Goal: Task Accomplishment & Management: Use online tool/utility

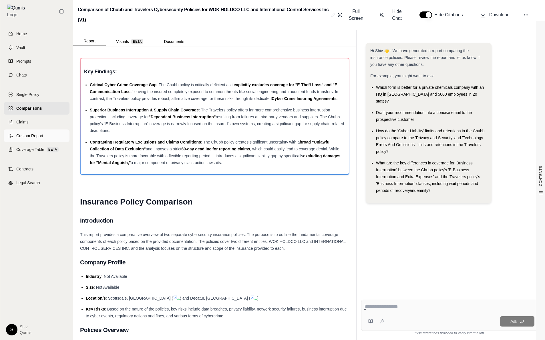
click at [23, 133] on span "Custom Report" at bounding box center [29, 136] width 27 height 6
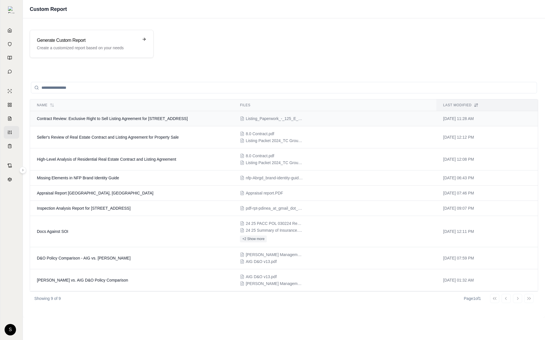
click at [142, 122] on td "Contract Review: Exclusive Right to Sell Listing Agreement for 125 E 13th St Un…" at bounding box center [131, 118] width 203 height 15
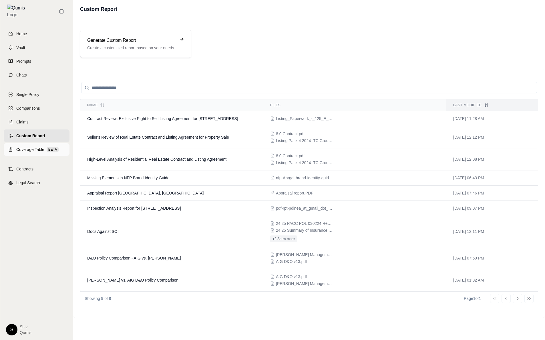
click at [23, 147] on span "Coverage Table" at bounding box center [30, 149] width 28 height 6
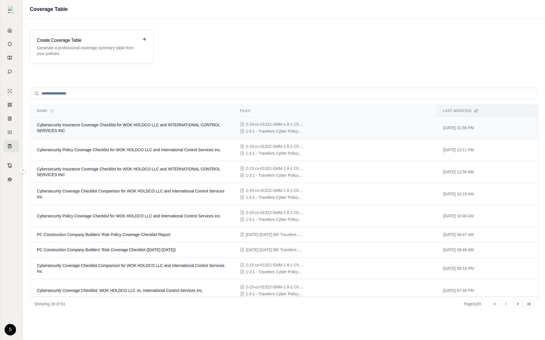
click at [128, 132] on td "Cybersecurity Insurance Coverage Checklist for WOK HOLDCO LLC and INTERNATIONAL…" at bounding box center [131, 128] width 203 height 22
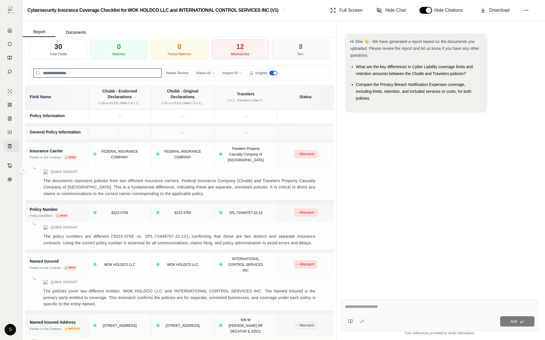
click at [276, 72] on div at bounding box center [274, 72] width 3 height 3
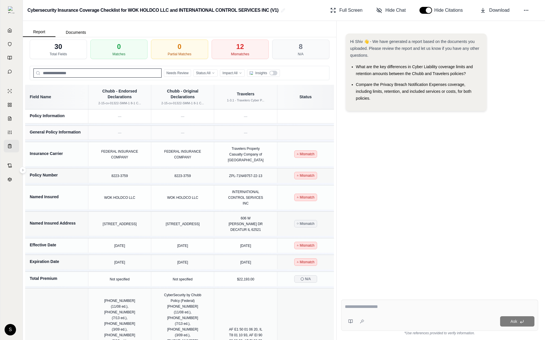
click at [276, 72] on div at bounding box center [273, 73] width 8 height 5
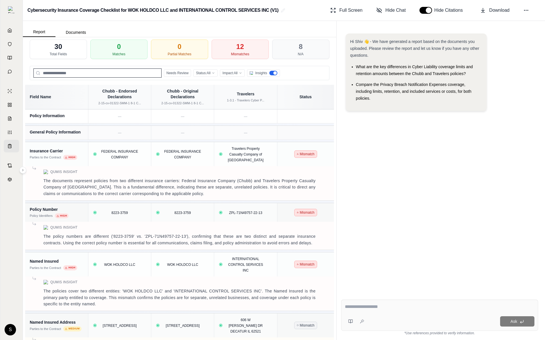
click at [276, 72] on div at bounding box center [274, 72] width 3 height 3
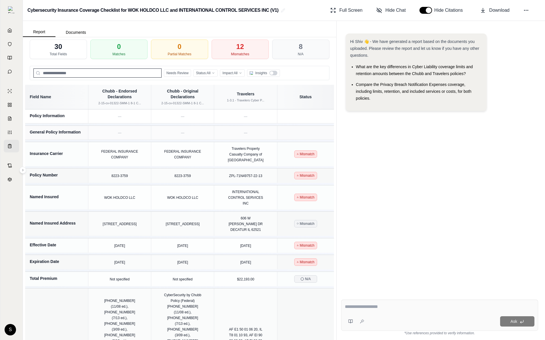
click at [276, 72] on div at bounding box center [273, 73] width 8 height 5
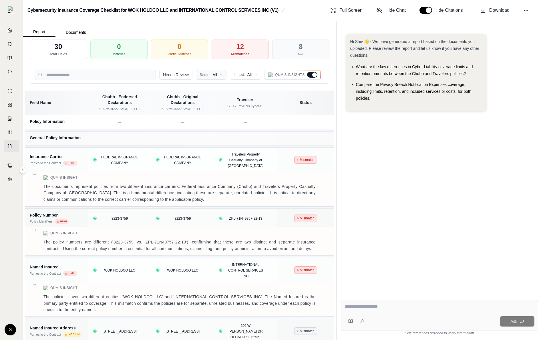
click at [216, 77] on html "Home Vault Prompts Chats Single Policy Comparisons Claims Custom Report Coverag…" at bounding box center [272, 170] width 545 height 340
click at [251, 73] on html "Home Vault Prompts Chats Single Policy Comparisons Claims Custom Report Coverag…" at bounding box center [272, 170] width 545 height 340
click at [374, 168] on html "Home Vault Prompts Chats Single Policy Comparisons Claims Custom Report Coverag…" at bounding box center [272, 170] width 545 height 340
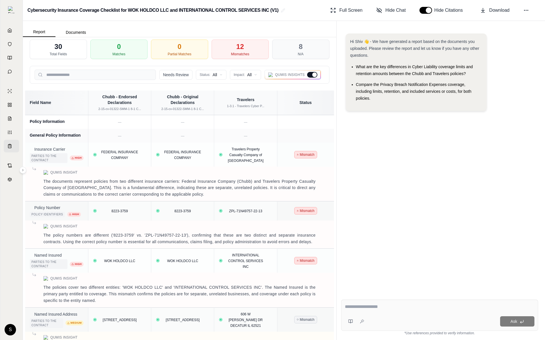
click at [374, 3] on div "Cybersecurity Insurance Coverage Checklist for WOK HOLDCO LLC and INTERNATIONAL…" at bounding box center [284, 10] width 522 height 21
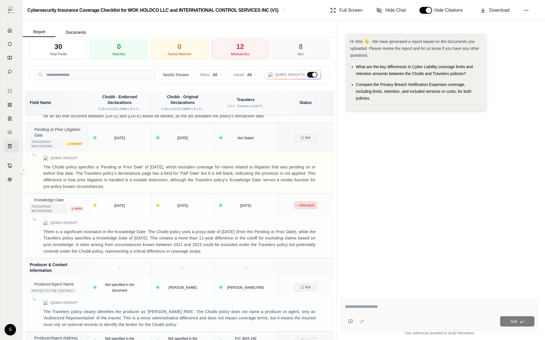
scroll to position [870, 0]
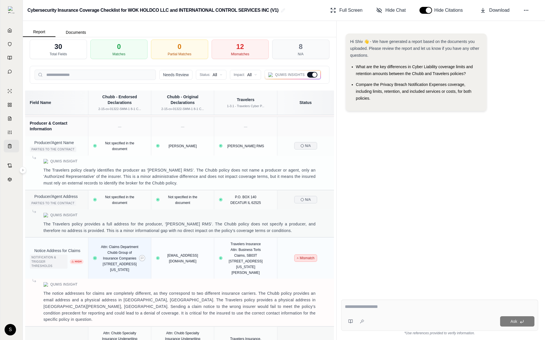
click at [95, 257] on div at bounding box center [95, 258] width 2 height 2
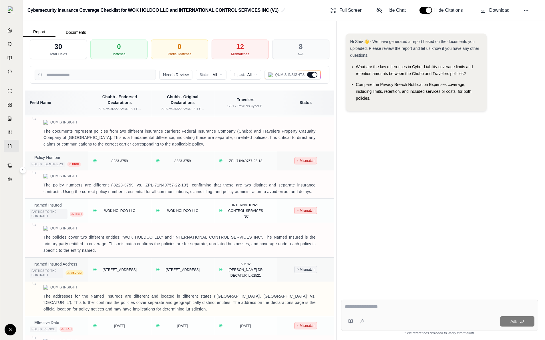
scroll to position [0, 0]
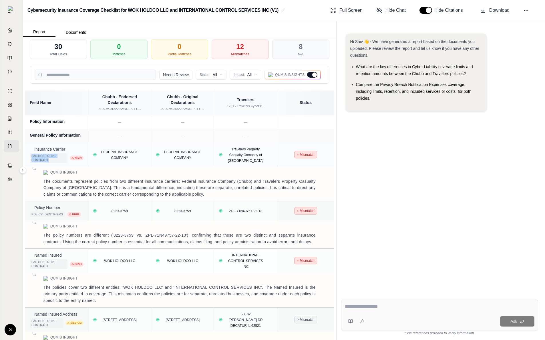
drag, startPoint x: 57, startPoint y: 159, endPoint x: 30, endPoint y: 154, distance: 27.5
click at [30, 154] on div "Parties to the Contract" at bounding box center [49, 158] width 38 height 10
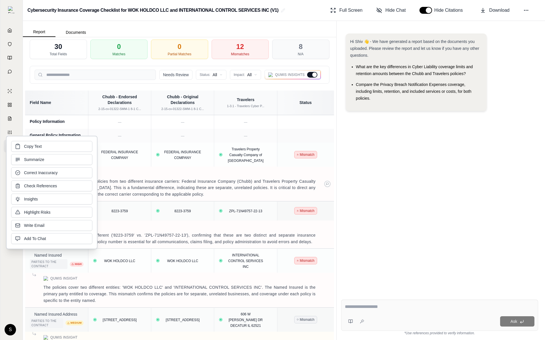
click at [185, 179] on p "The documents represent policies from two different insurance carriers: Federal…" at bounding box center [179, 187] width 272 height 19
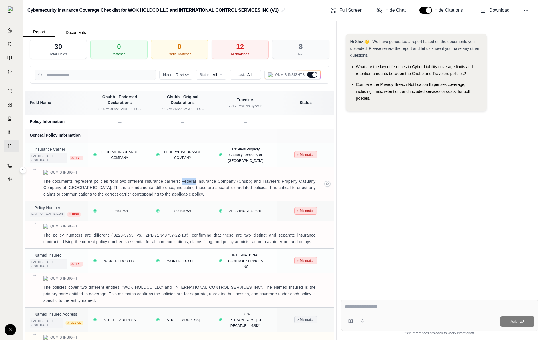
click at [185, 179] on p "The documents represent policies from two different insurance carriers: Federal…" at bounding box center [179, 187] width 272 height 19
click at [374, 236] on div "Hi Shiv 👋 - We have generated a report based on the documents you uploaded. Ple…" at bounding box center [439, 159] width 197 height 261
drag, startPoint x: 31, startPoint y: 149, endPoint x: 52, endPoint y: 149, distance: 21.2
click at [52, 149] on div "Insurance Carrier" at bounding box center [57, 150] width 54 height 6
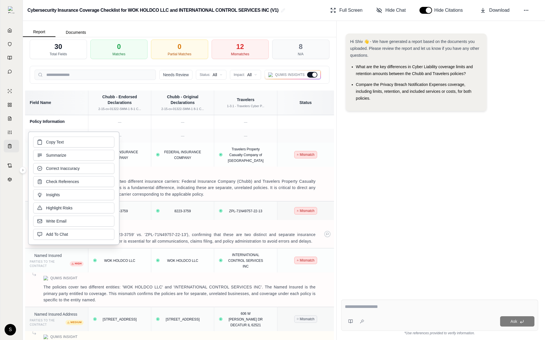
click at [304, 233] on p "The policy numbers are different ('8223-3759' vs. 'ZPL-71N49757-22-13'), confir…" at bounding box center [179, 237] width 272 height 13
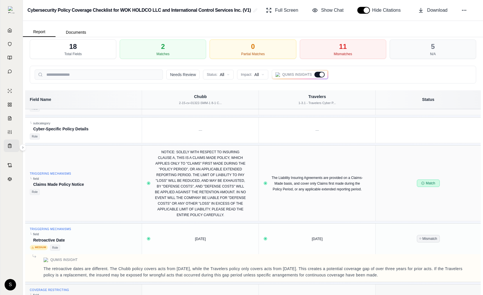
scroll to position [811, 0]
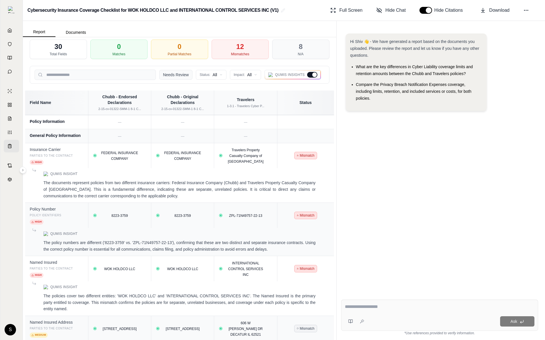
click at [187, 76] on button "Needs Review" at bounding box center [175, 75] width 33 height 10
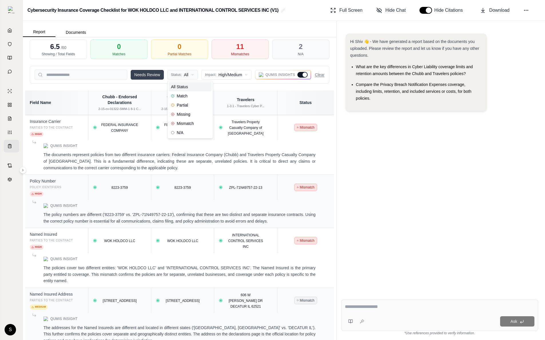
click at [187, 76] on html "Home Vault Prompts Chats Single Policy Comparisons Claims Custom Report Coverag…" at bounding box center [272, 170] width 545 height 340
click at [149, 71] on button "Needs Review" at bounding box center [147, 75] width 33 height 10
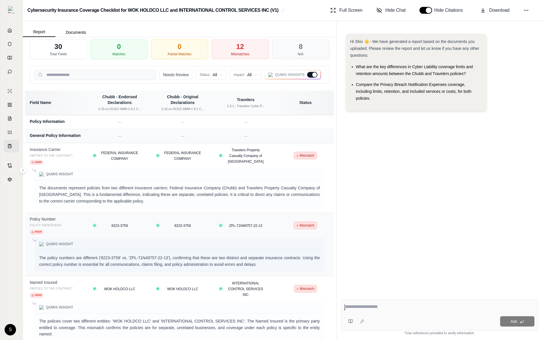
click at [175, 80] on div "Needs Review Status: All Impact: All Qumis Insights" at bounding box center [180, 75] width 300 height 18
click at [175, 75] on button "Needs Review" at bounding box center [175, 75] width 33 height 10
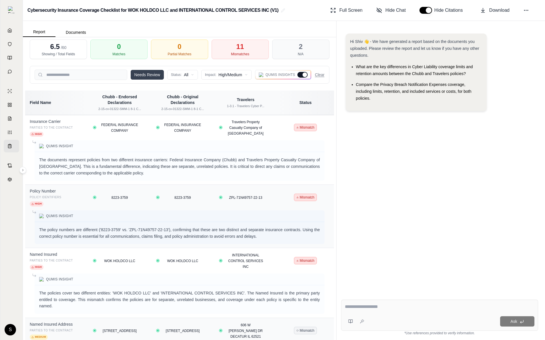
click at [154, 72] on button "Needs Review" at bounding box center [147, 75] width 33 height 10
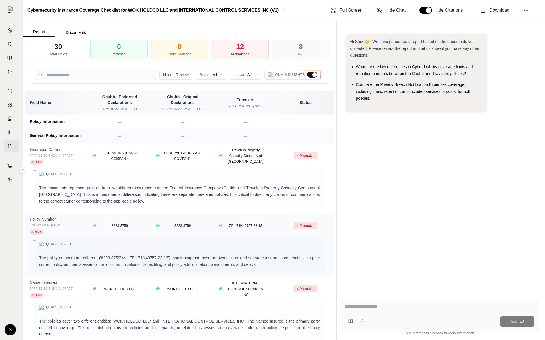
click at [318, 77] on div "Qumis Insights" at bounding box center [293, 75] width 57 height 10
click at [312, 76] on div at bounding box center [312, 75] width 10 height 6
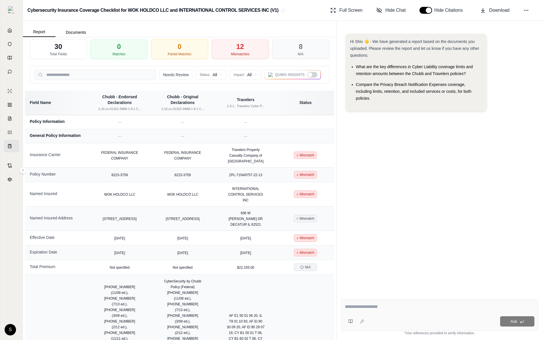
click at [312, 76] on div at bounding box center [312, 75] width 10 height 6
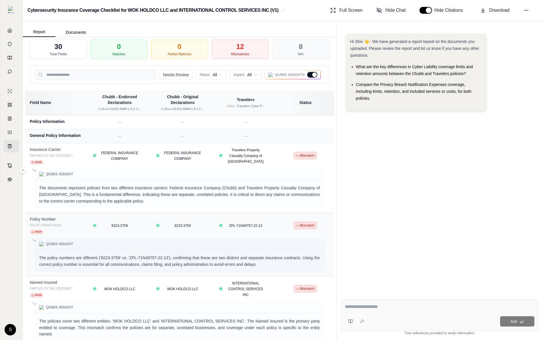
click at [312, 76] on div at bounding box center [312, 75] width 10 height 6
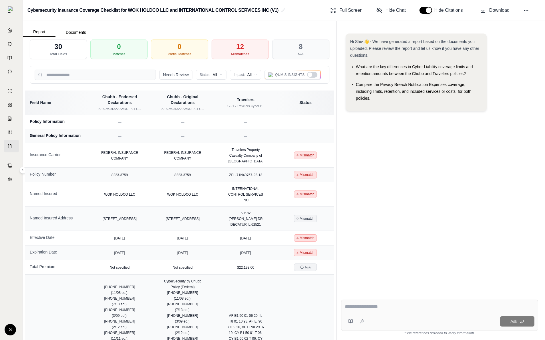
click at [313, 74] on div at bounding box center [312, 75] width 10 height 6
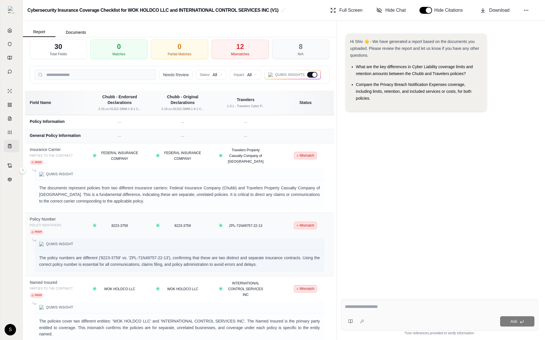
click at [313, 74] on div at bounding box center [314, 74] width 5 height 5
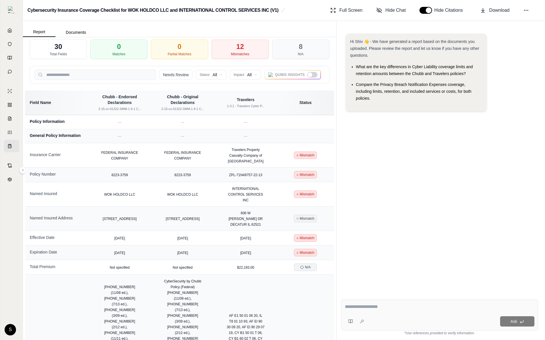
click at [313, 74] on div at bounding box center [312, 75] width 10 height 6
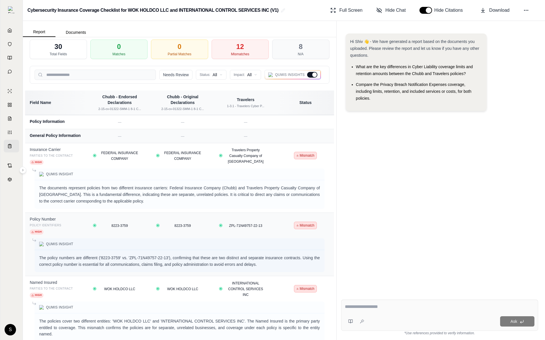
click at [312, 73] on div at bounding box center [314, 74] width 5 height 5
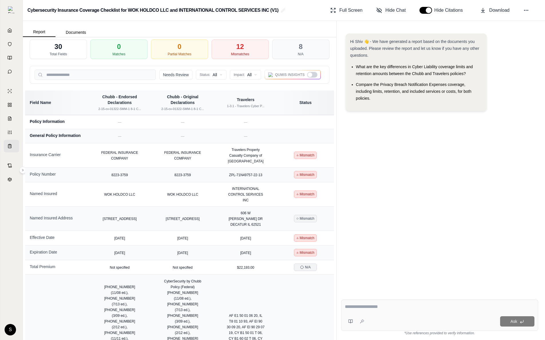
click at [312, 73] on div at bounding box center [312, 75] width 10 height 6
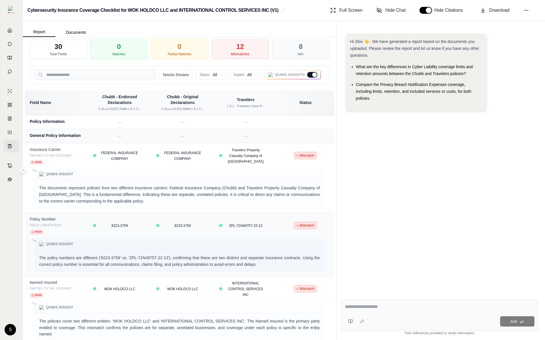
click at [312, 73] on div at bounding box center [314, 74] width 5 height 5
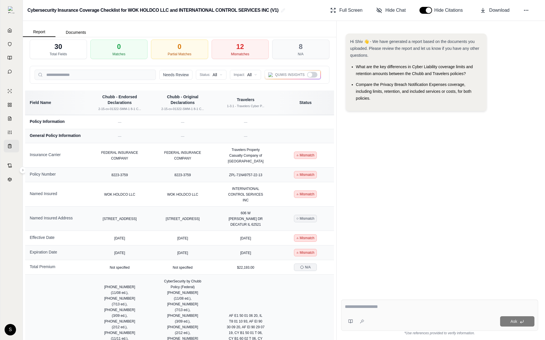
click at [310, 75] on div at bounding box center [310, 74] width 5 height 5
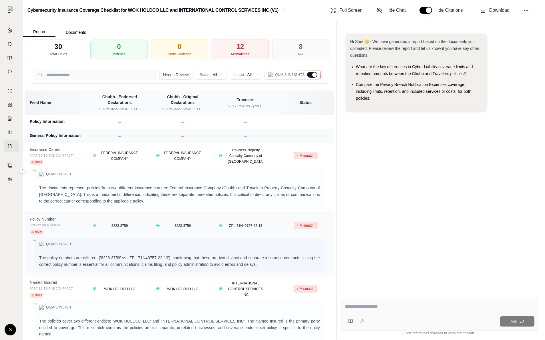
click at [310, 75] on div at bounding box center [312, 75] width 10 height 6
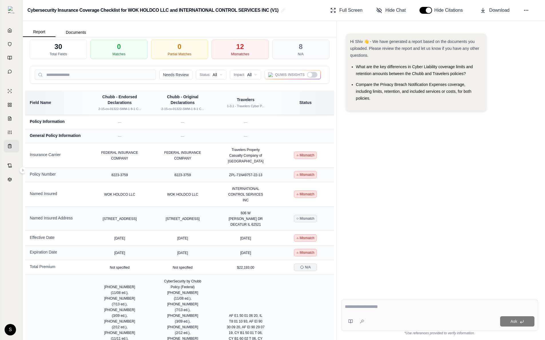
click at [310, 75] on div at bounding box center [310, 74] width 5 height 5
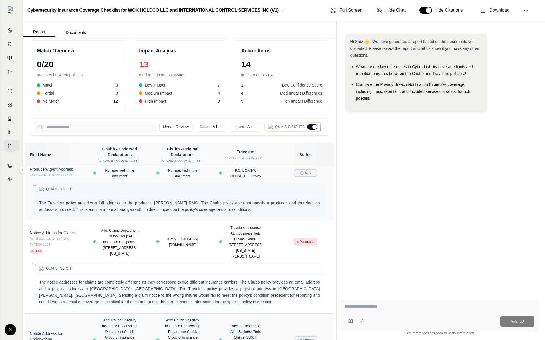
scroll to position [1099, 0]
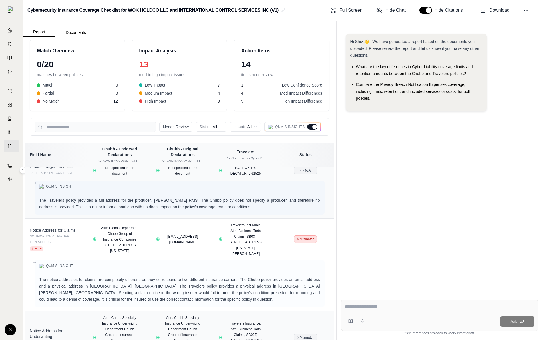
click at [166, 95] on span "Medium Impact" at bounding box center [158, 93] width 27 height 6
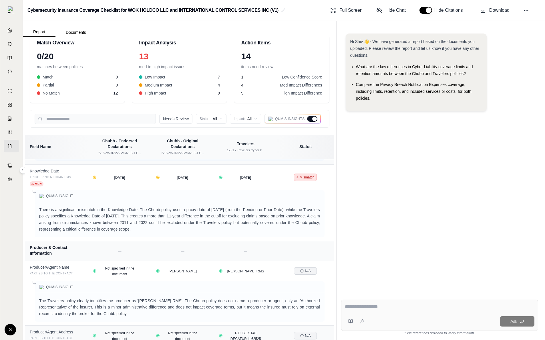
scroll to position [0, 0]
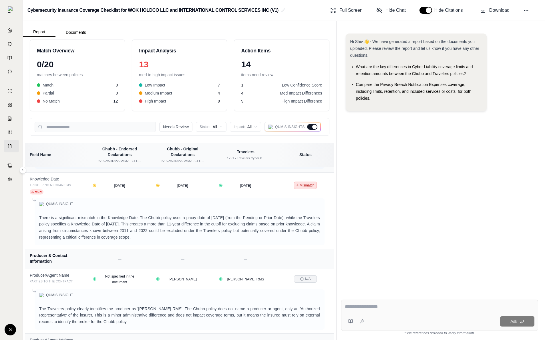
click at [248, 51] on h3 "Action Items" at bounding box center [281, 51] width 81 height 8
click at [198, 104] on div "Impact Analysis 13 med to high impact issues Low Impact 7 Medium Impact 4 High …" at bounding box center [179, 75] width 95 height 72
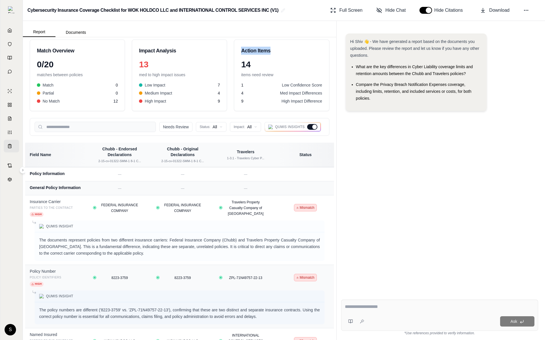
drag, startPoint x: 241, startPoint y: 49, endPoint x: 273, endPoint y: 49, distance: 32.0
click at [273, 49] on h3 "Action Items" at bounding box center [281, 51] width 81 height 8
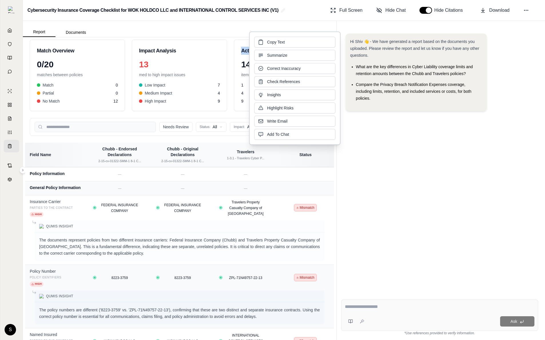
click at [234, 50] on div "Action Items 14 items need review 1 Low Confidence Score 4 Med Impact Differenc…" at bounding box center [281, 75] width 95 height 72
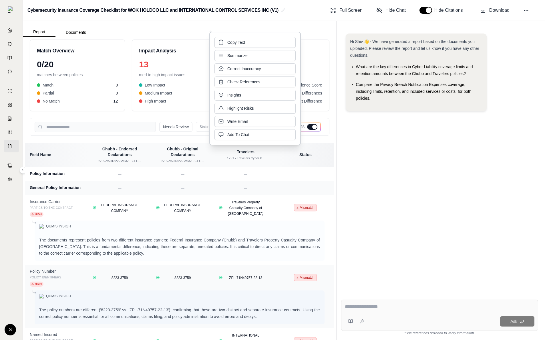
click at [319, 53] on h3 "Action Items" at bounding box center [281, 51] width 81 height 8
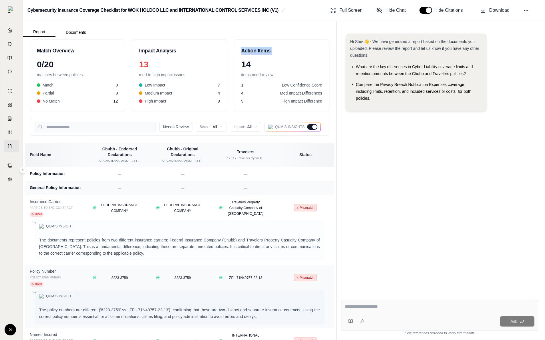
drag, startPoint x: 289, startPoint y: 55, endPoint x: 240, endPoint y: 51, distance: 49.1
click at [240, 51] on div "Action Items 14 items need review 1 Low Confidence Score 4 Med Impact Differenc…" at bounding box center [281, 75] width 95 height 72
click at [325, 62] on div "Action Items 14 items need review 1 Low Confidence Score 4 Med Impact Differenc…" at bounding box center [281, 75] width 95 height 72
copy h3 "Action Items"
drag, startPoint x: 293, startPoint y: 52, endPoint x: 242, endPoint y: 51, distance: 50.9
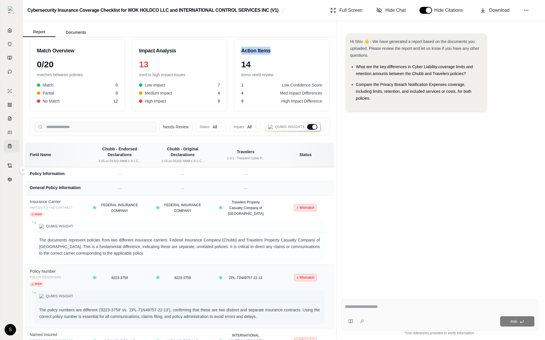
click at [242, 51] on h3 "Action Items" at bounding box center [281, 51] width 81 height 8
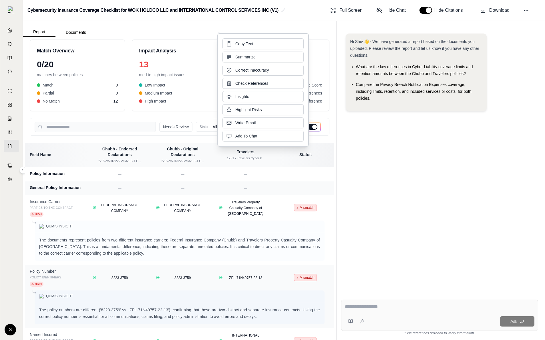
click at [392, 196] on div "Hi Shiv 👋 - We have generated a report based on the documents you uploaded. Ple…" at bounding box center [439, 159] width 197 height 261
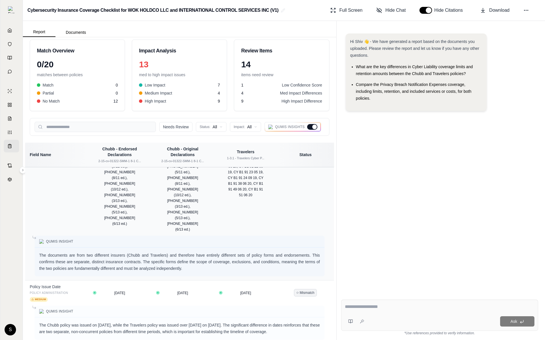
scroll to position [657, 0]
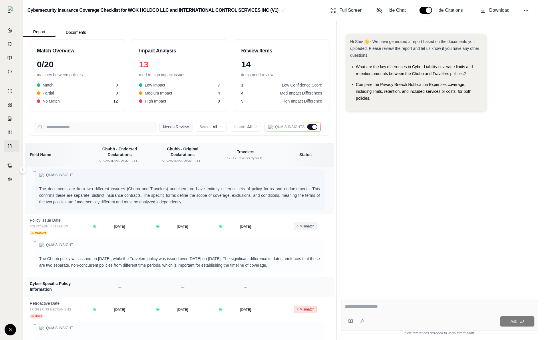
click at [187, 125] on button "Needs Review" at bounding box center [175, 127] width 33 height 10
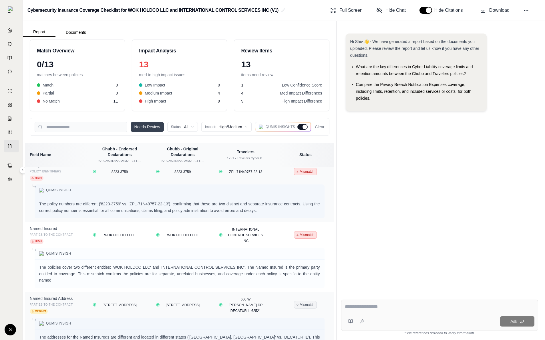
scroll to position [0, 0]
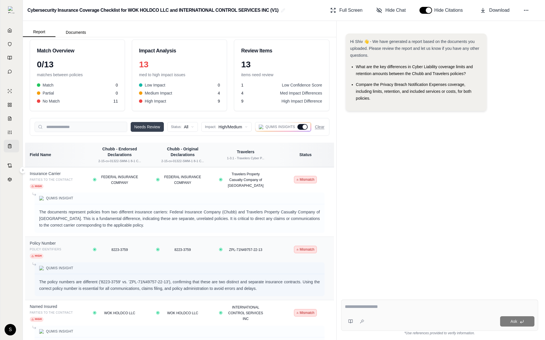
click at [146, 123] on button "Needs Review" at bounding box center [147, 127] width 33 height 10
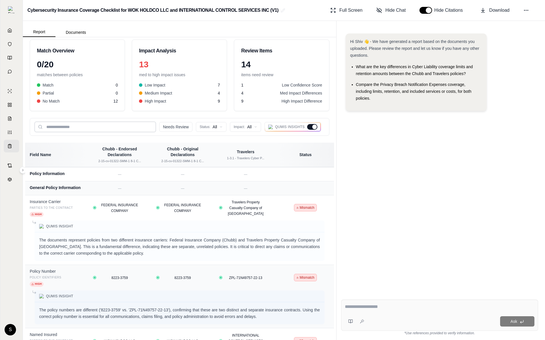
click at [146, 123] on input "search" at bounding box center [95, 127] width 121 height 10
click at [174, 132] on div "Needs Review Status: All Impact: All Qumis Insights" at bounding box center [180, 127] width 290 height 10
click at [175, 127] on button "Needs Review" at bounding box center [175, 127] width 33 height 10
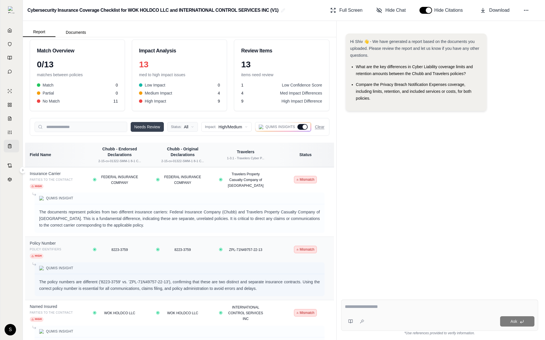
click at [175, 127] on html "Home Vault Prompts Chats Single Policy Comparisons Claims Custom Report Coverag…" at bounding box center [272, 170] width 545 height 340
click at [176, 128] on html "Home Vault Prompts Chats Single Policy Comparisons Claims Custom Report Coverag…" at bounding box center [272, 170] width 545 height 340
click at [149, 127] on button "Needs Review" at bounding box center [147, 127] width 33 height 10
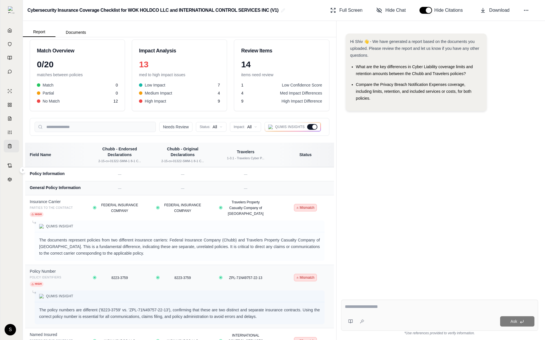
click at [193, 130] on div "Needs Review Status: All Impact: All Qumis Insights" at bounding box center [240, 127] width 162 height 10
click at [176, 129] on button "Needs Review" at bounding box center [175, 127] width 33 height 10
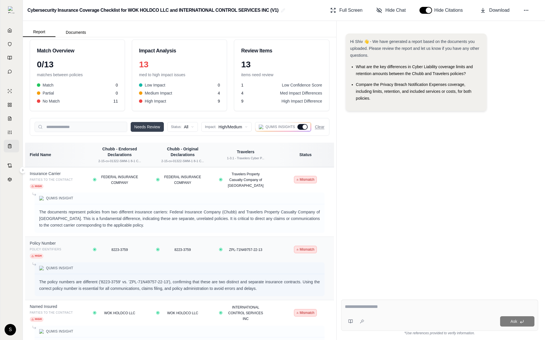
click at [157, 126] on button "Needs Review" at bounding box center [147, 127] width 33 height 10
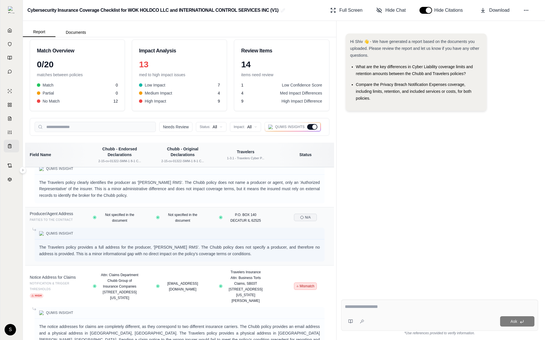
scroll to position [1099, 0]
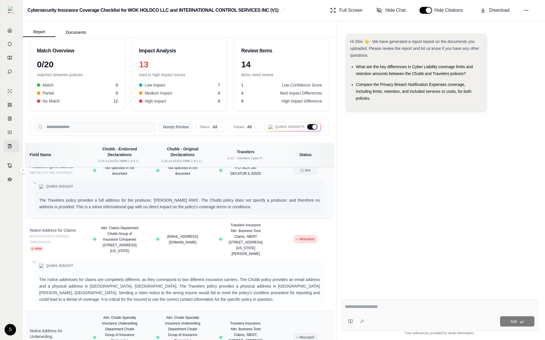
click at [176, 127] on button "Needs Review" at bounding box center [175, 127] width 33 height 10
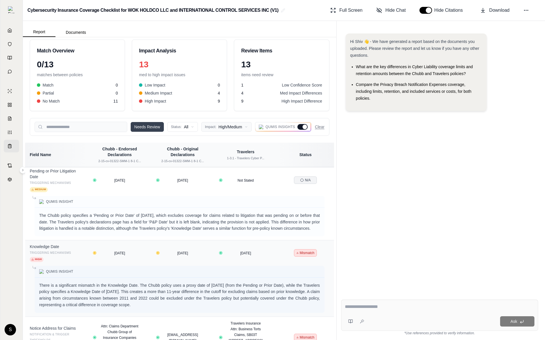
click at [244, 128] on html "Home Vault Prompts Chats Single Policy Comparisons Claims Custom Report Coverag…" at bounding box center [272, 170] width 545 height 340
click at [147, 126] on html "Home Vault Prompts Chats Single Policy Comparisons Claims Custom Report Coverag…" at bounding box center [272, 170] width 545 height 340
click at [147, 126] on button "Needs Review" at bounding box center [147, 127] width 33 height 10
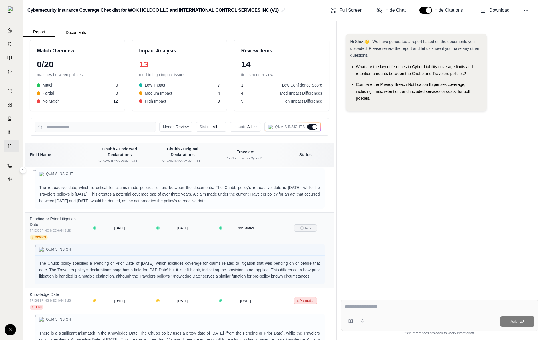
scroll to position [1099, 0]
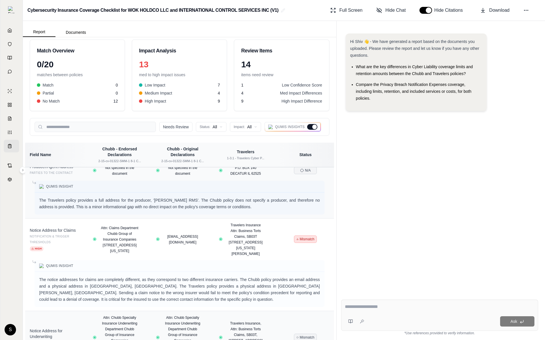
click at [313, 126] on div at bounding box center [314, 126] width 5 height 5
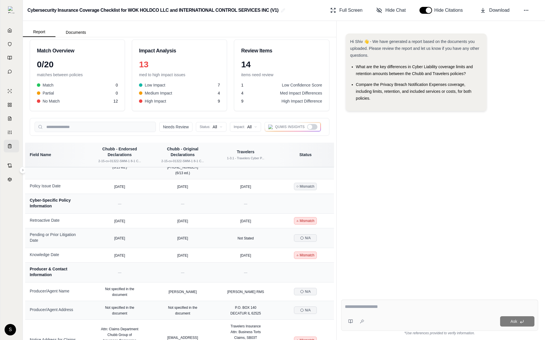
click at [313, 126] on div at bounding box center [312, 127] width 10 height 6
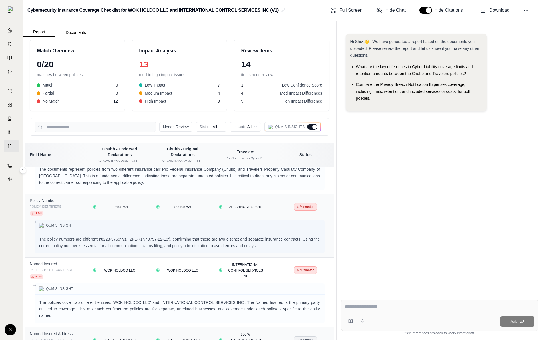
scroll to position [0, 0]
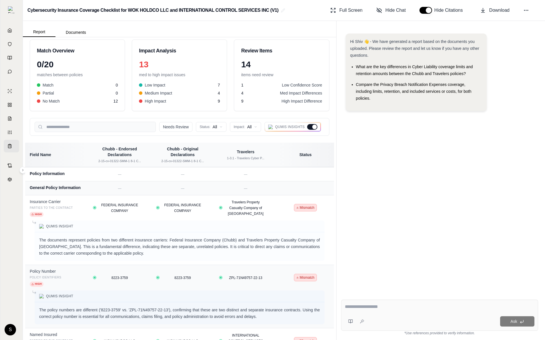
click at [310, 126] on div at bounding box center [312, 127] width 10 height 6
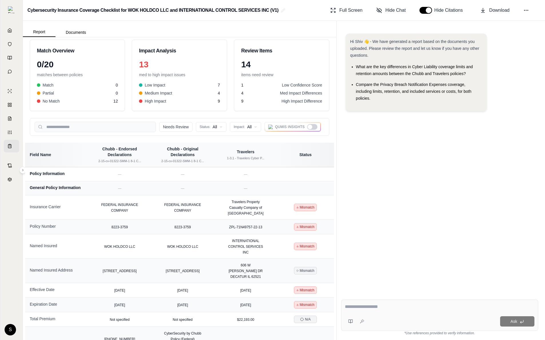
click at [310, 126] on div at bounding box center [310, 126] width 5 height 5
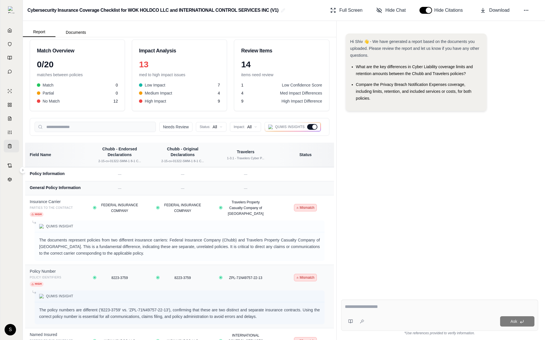
click at [310, 126] on div at bounding box center [312, 127] width 10 height 6
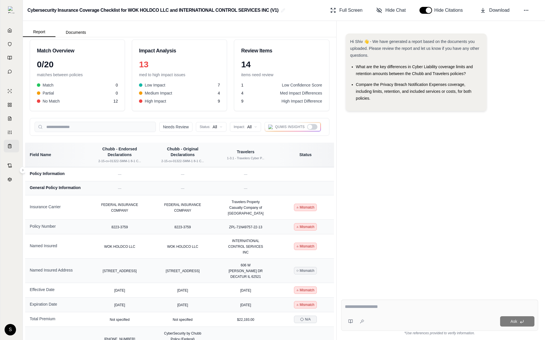
click at [310, 126] on div at bounding box center [310, 126] width 5 height 5
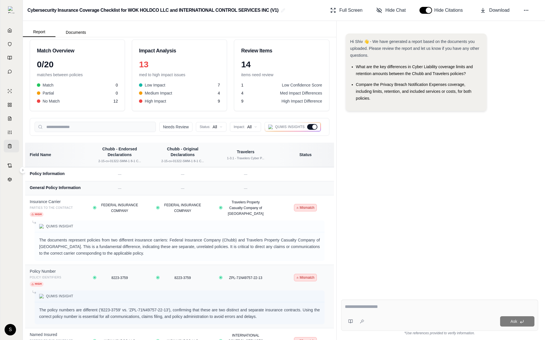
click at [310, 126] on div at bounding box center [312, 127] width 10 height 6
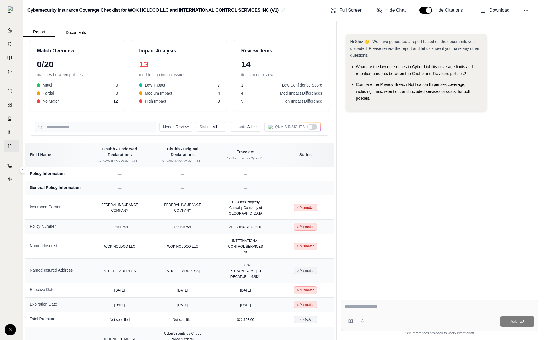
click at [310, 126] on div at bounding box center [310, 126] width 5 height 5
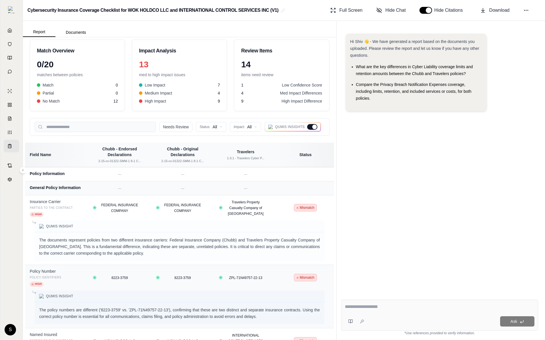
click at [310, 126] on div at bounding box center [312, 127] width 10 height 6
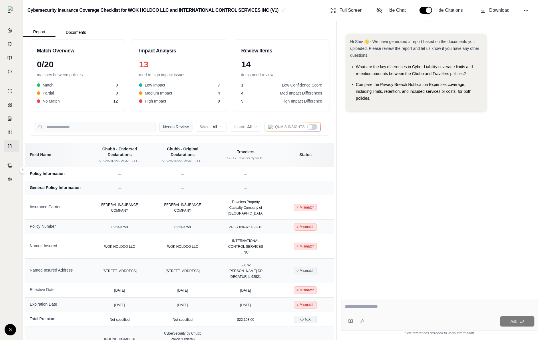
click at [186, 126] on button "Needs Review" at bounding box center [175, 127] width 33 height 10
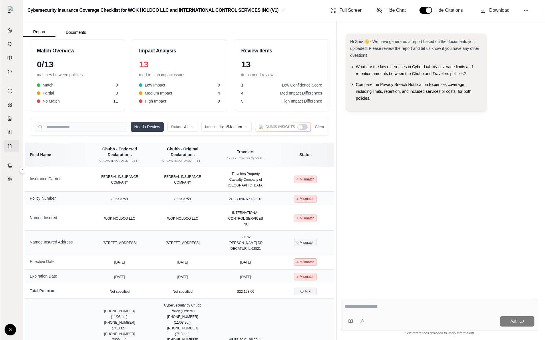
click at [186, 126] on html "Home Vault Prompts Chats Single Policy Comparisons Claims Custom Report Coverag…" at bounding box center [272, 170] width 545 height 340
click at [142, 122] on div "Needs Review Status: All Impact: High/Medium Qumis Insights Clear" at bounding box center [180, 127] width 290 height 10
click at [145, 126] on button "Needs Review" at bounding box center [147, 127] width 33 height 10
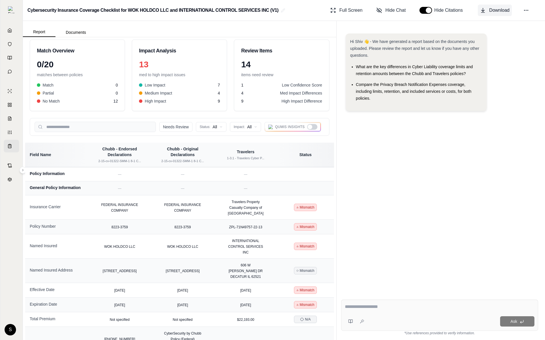
click at [498, 11] on span "Download" at bounding box center [499, 10] width 20 height 7
click at [312, 127] on div at bounding box center [310, 126] width 5 height 5
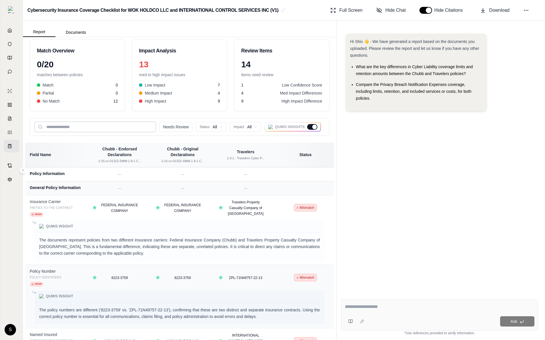
click at [64, 128] on input "search" at bounding box center [95, 127] width 121 height 10
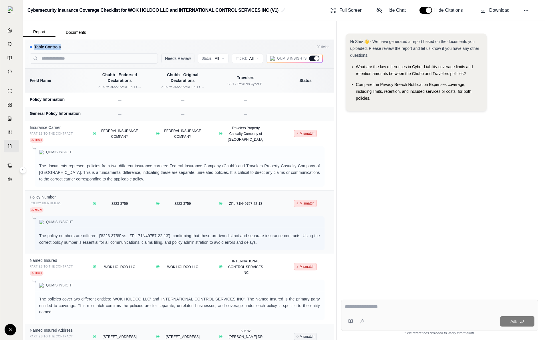
drag, startPoint x: 66, startPoint y: 47, endPoint x: 29, endPoint y: 48, distance: 36.9
click at [29, 48] on div "Table Controls 20 fields Needs Review Status: All Impact: All Qumis Insights" at bounding box center [179, 53] width 309 height 29
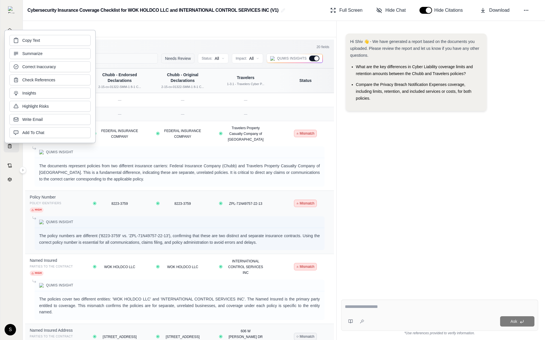
copy div "Table Controls"
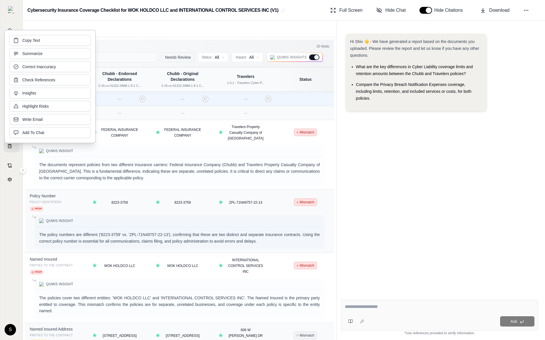
click at [301, 100] on td at bounding box center [305, 99] width 57 height 14
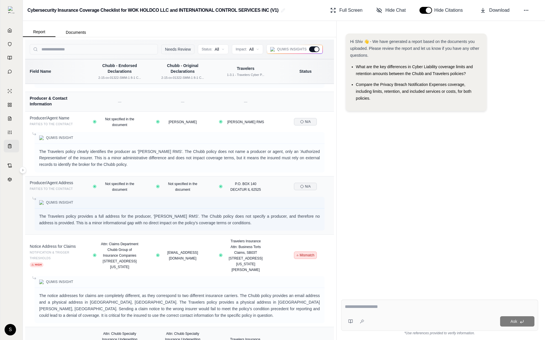
scroll to position [1016, 0]
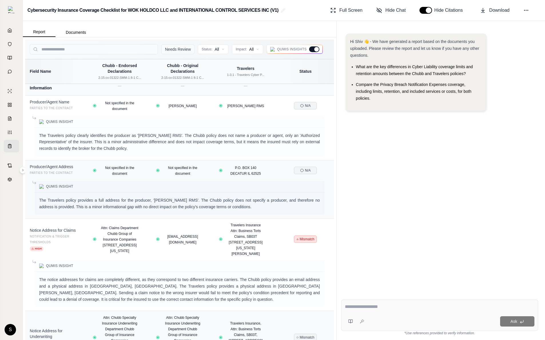
click at [174, 50] on button "Needs Review" at bounding box center [177, 49] width 33 height 10
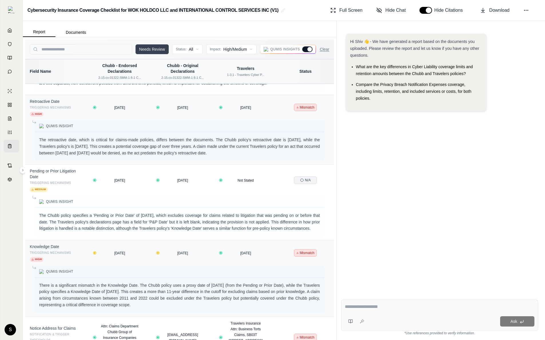
click at [152, 44] on button "Needs Review" at bounding box center [152, 49] width 33 height 10
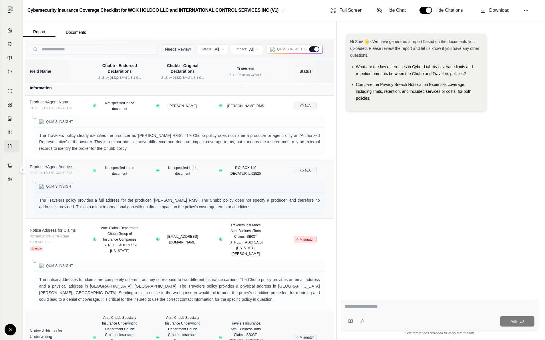
click at [172, 49] on button "Needs Review" at bounding box center [177, 49] width 33 height 10
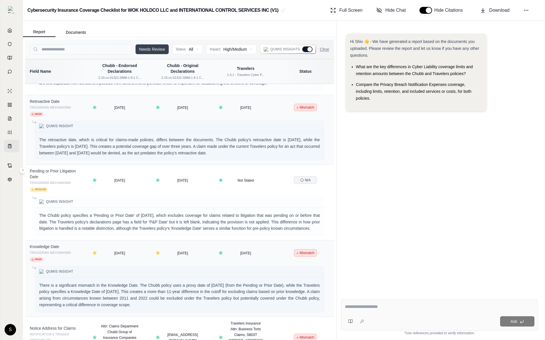
click at [153, 50] on button "Needs Review" at bounding box center [152, 49] width 33 height 10
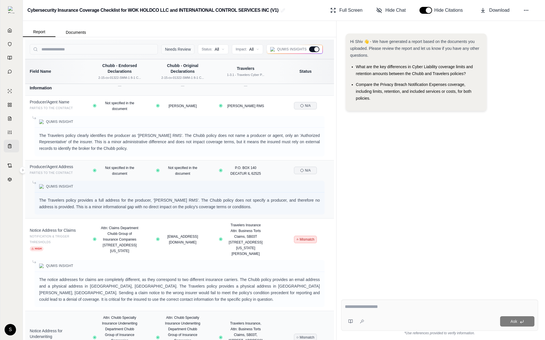
click at [165, 49] on button "Needs Review" at bounding box center [177, 49] width 33 height 10
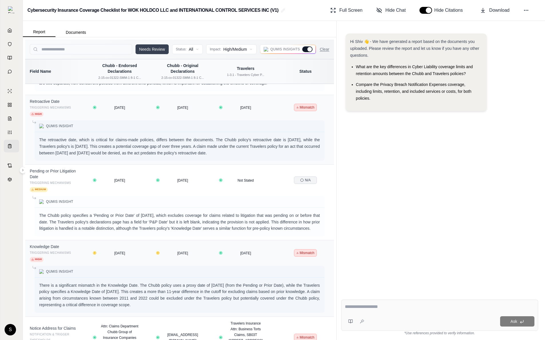
click at [319, 49] on div "Needs Review Status: All Impact: High/Medium Qumis Insights Clear" at bounding box center [180, 49] width 300 height 10
click at [324, 50] on button "Clear" at bounding box center [324, 49] width 9 height 6
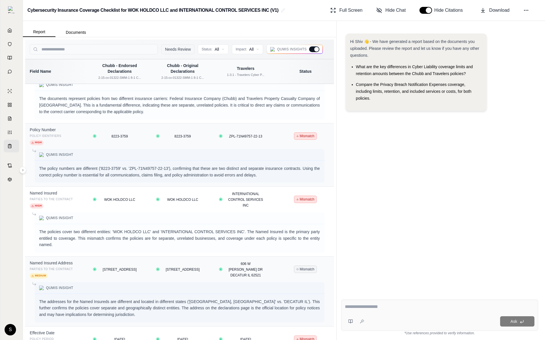
scroll to position [0, 0]
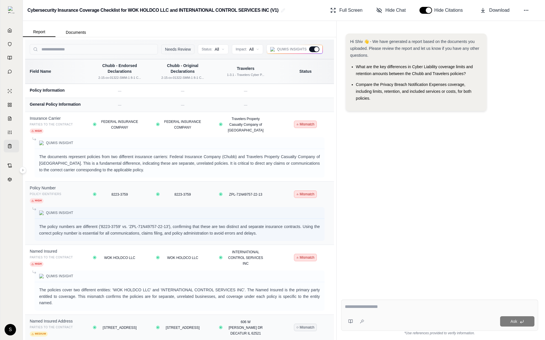
click at [316, 50] on div at bounding box center [316, 49] width 5 height 5
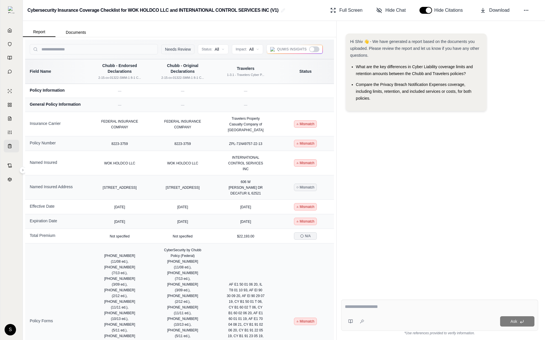
click at [316, 50] on div at bounding box center [314, 49] width 10 height 6
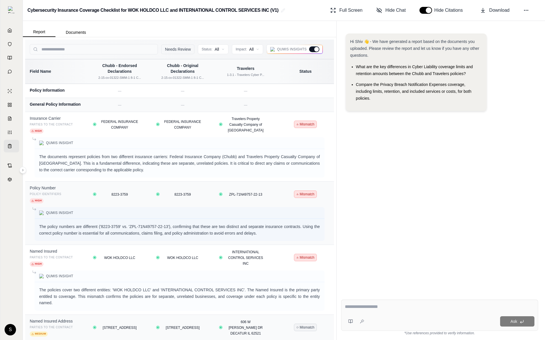
click at [316, 50] on div at bounding box center [316, 49] width 5 height 5
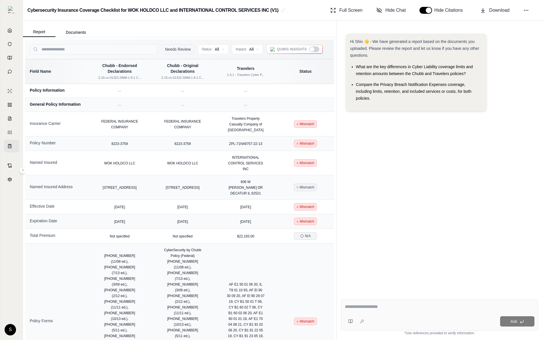
click at [316, 50] on div at bounding box center [314, 49] width 10 height 6
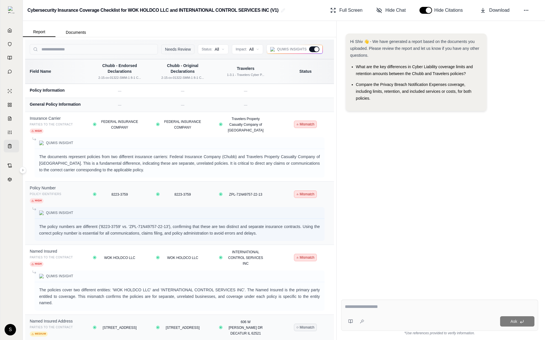
click at [316, 50] on div at bounding box center [316, 49] width 5 height 5
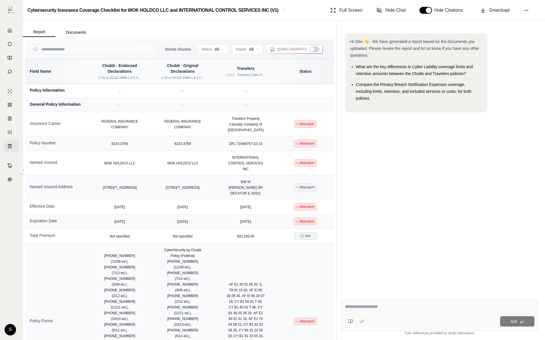
click at [316, 50] on div at bounding box center [314, 49] width 10 height 6
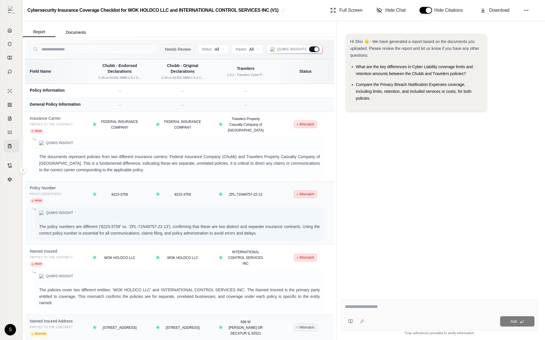
click at [316, 50] on div at bounding box center [316, 49] width 5 height 5
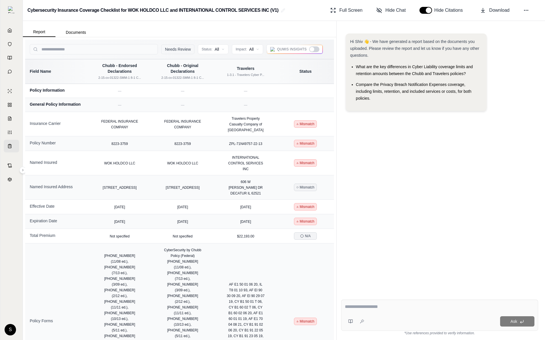
click at [316, 50] on div at bounding box center [314, 49] width 10 height 6
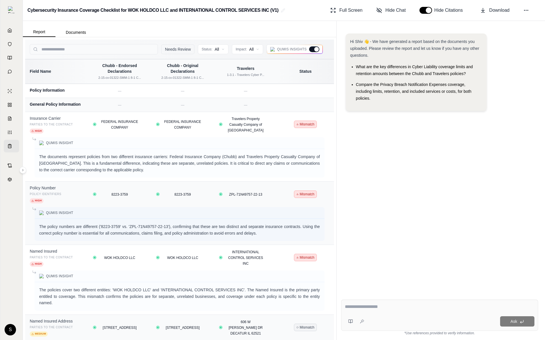
click at [316, 50] on div at bounding box center [316, 49] width 5 height 5
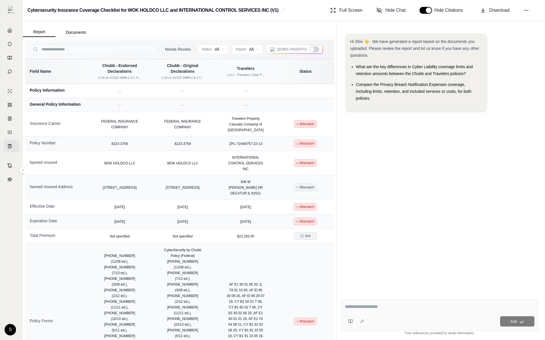
drag, startPoint x: 544, startPoint y: 204, endPoint x: 344, endPoint y: 187, distance: 200.7
click at [344, 187] on div "Hi Shiv 👋 - We have generated a report based on the documents you uploaded. Ple…" at bounding box center [440, 180] width 209 height 319
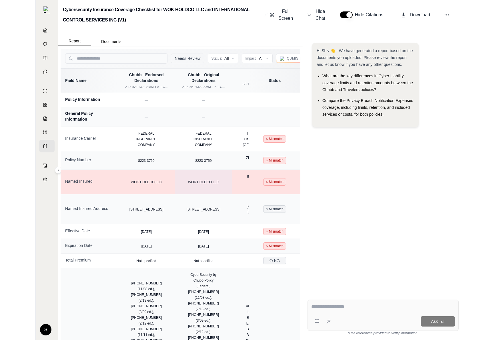
scroll to position [0, 40]
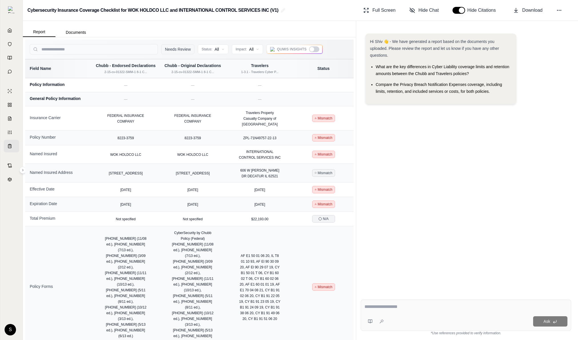
click at [312, 50] on div at bounding box center [312, 49] width 5 height 5
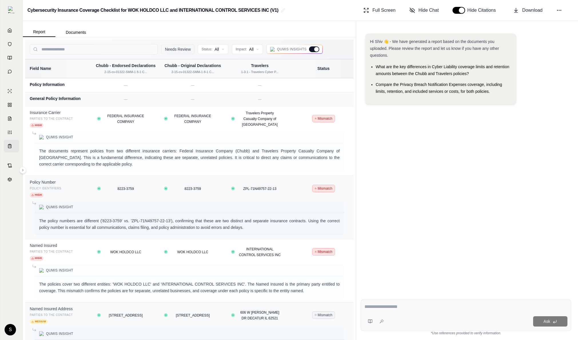
click at [308, 51] on label "Qumis Insights" at bounding box center [294, 49] width 49 height 6
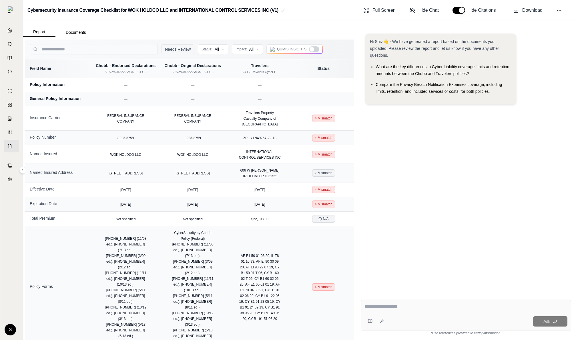
click at [308, 51] on label "Qumis Insights" at bounding box center [294, 49] width 49 height 6
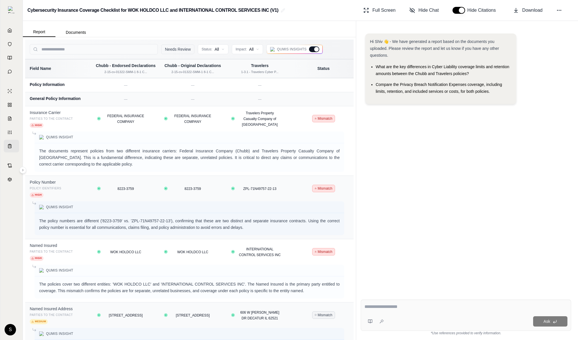
click at [308, 51] on label "Qumis Insights" at bounding box center [294, 49] width 49 height 6
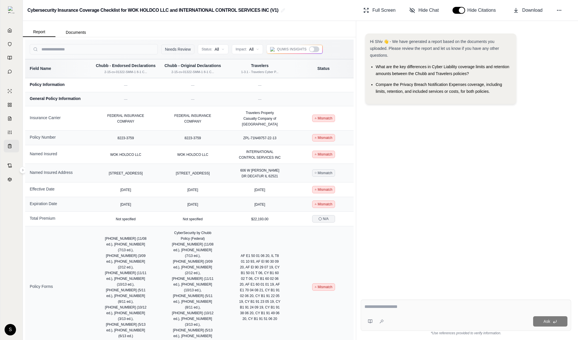
click at [308, 51] on label "Qumis Insights" at bounding box center [294, 49] width 49 height 6
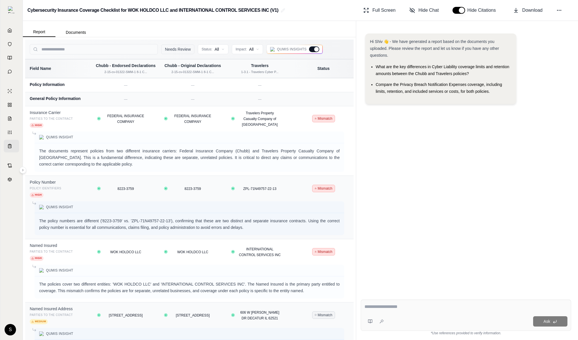
click at [308, 51] on label "Qumis Insights" at bounding box center [294, 49] width 49 height 6
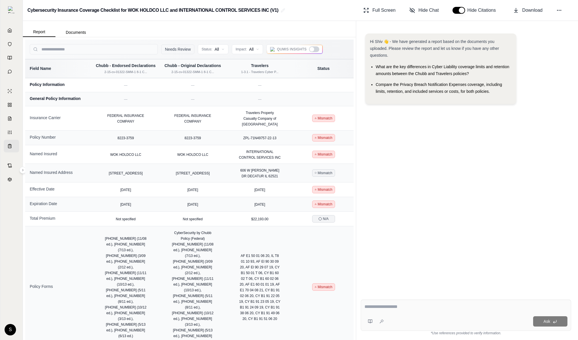
click at [307, 50] on label "Qumis Insights" at bounding box center [294, 49] width 49 height 6
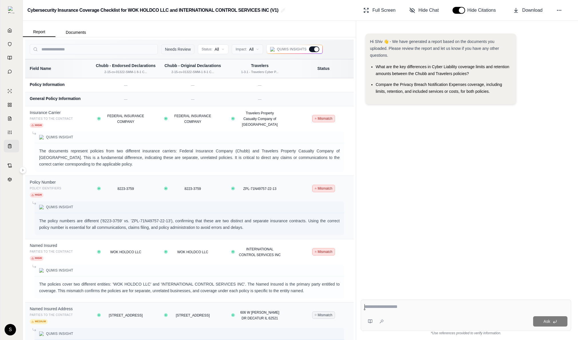
click at [246, 49] on html "Home Vault Prompts Chats Single Policy Comparisons Claims Custom Report Coverag…" at bounding box center [289, 170] width 578 height 340
click at [265, 68] on div "High Impact" at bounding box center [254, 70] width 43 height 9
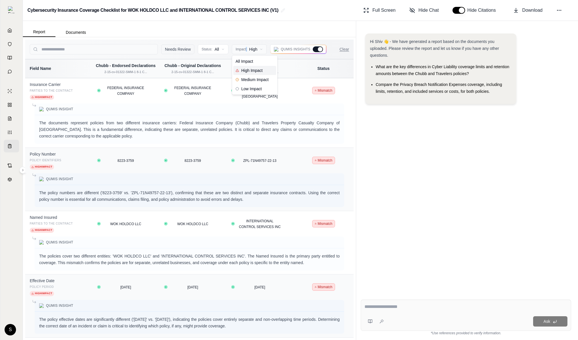
click at [255, 48] on html "Home Vault Prompts Chats Single Policy Comparisons Claims Custom Report Coverag…" at bounding box center [289, 170] width 578 height 340
click at [252, 60] on span "All Impact" at bounding box center [244, 61] width 17 height 6
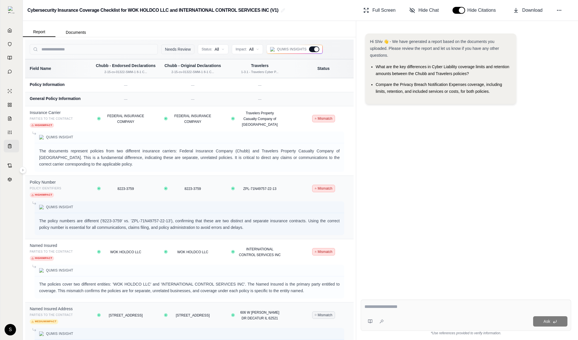
click at [426, 166] on div "Hi Shiv 👋 - We have generated a report based on the documents you uploaded. Ple…" at bounding box center [466, 159] width 211 height 261
click at [316, 51] on div at bounding box center [316, 49] width 5 height 5
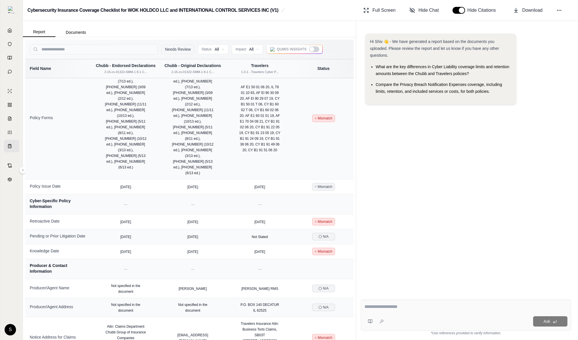
scroll to position [192, 0]
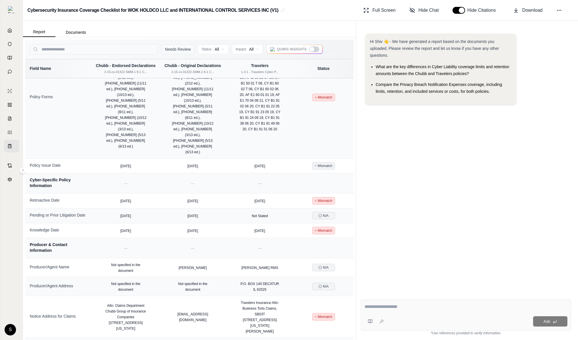
click at [175, 53] on button "Needs Review" at bounding box center [177, 49] width 33 height 10
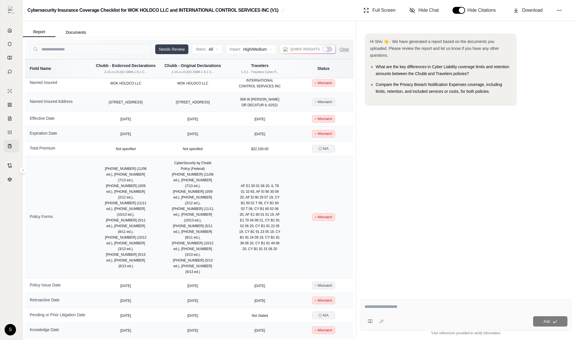
click at [172, 51] on button "Needs Review" at bounding box center [171, 49] width 33 height 10
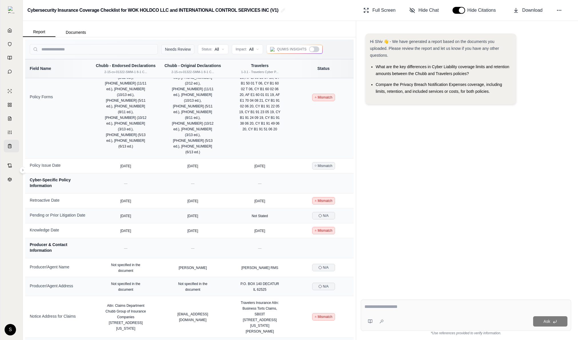
click at [175, 51] on button "Needs Review" at bounding box center [177, 49] width 33 height 10
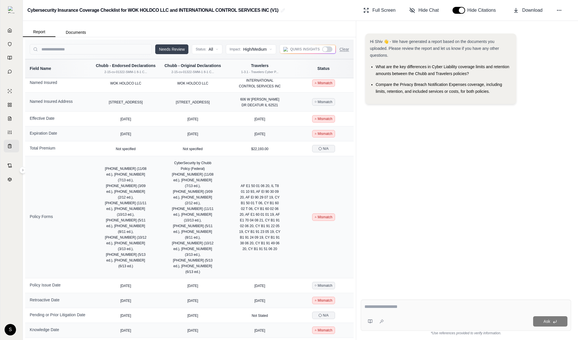
click at [241, 56] on div "Needs Review Status: All Impact: High/Medium Qumis Insights Clear" at bounding box center [189, 48] width 329 height 19
click at [251, 48] on html "Home Vault Prompts Chats Single Policy Comparisons Claims Custom Report Coverag…" at bounding box center [289, 170] width 578 height 340
click at [253, 87] on span "Low Impact" at bounding box center [243, 89] width 26 height 6
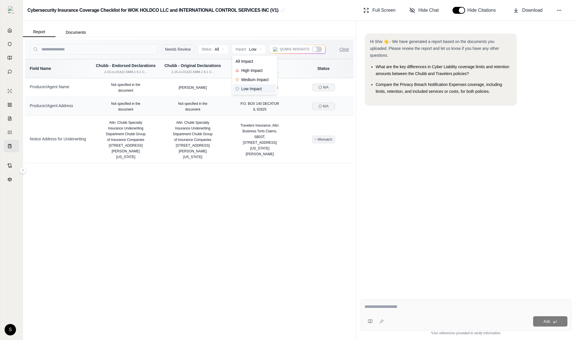
scroll to position [0, 0]
click at [346, 50] on button "Clear" at bounding box center [344, 49] width 9 height 6
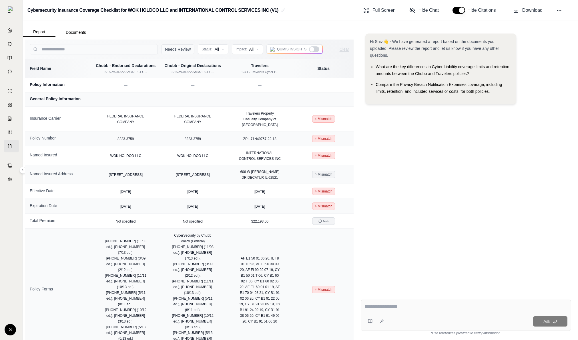
click at [176, 50] on button "Needs Review" at bounding box center [177, 49] width 33 height 10
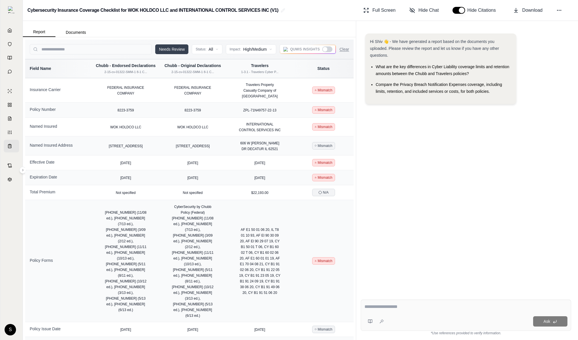
click at [176, 50] on button "Needs Review" at bounding box center [171, 49] width 33 height 10
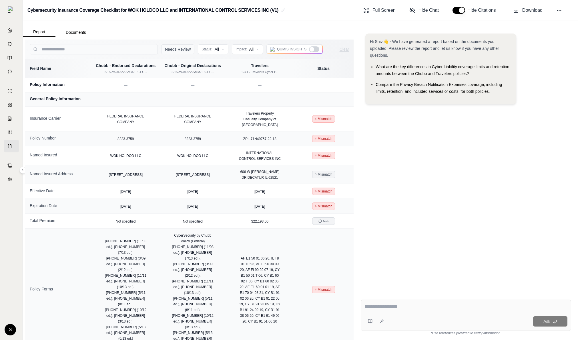
click at [176, 50] on button "Needs Review" at bounding box center [177, 49] width 33 height 10
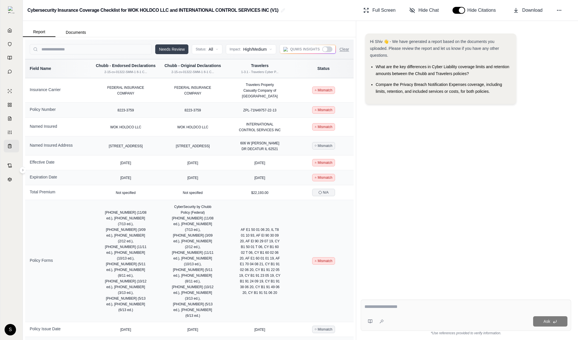
click at [176, 50] on button "Needs Review" at bounding box center [171, 49] width 33 height 10
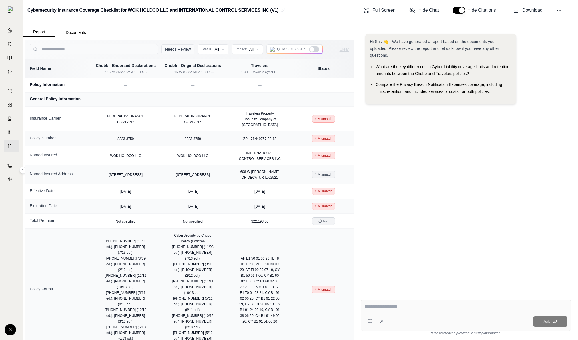
click at [176, 50] on button "Needs Review" at bounding box center [177, 49] width 33 height 10
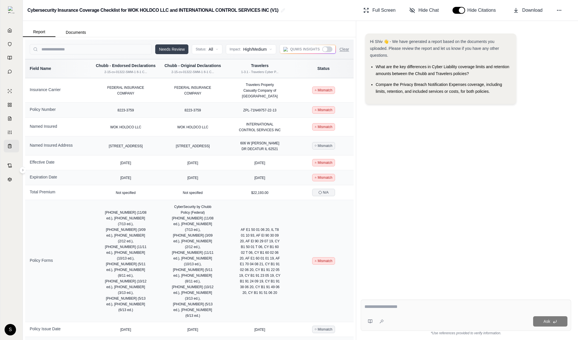
click at [176, 50] on button "Needs Review" at bounding box center [171, 49] width 33 height 10
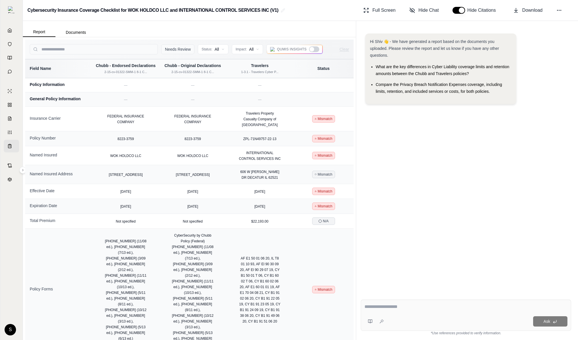
click at [177, 48] on button "Needs Review" at bounding box center [177, 49] width 33 height 10
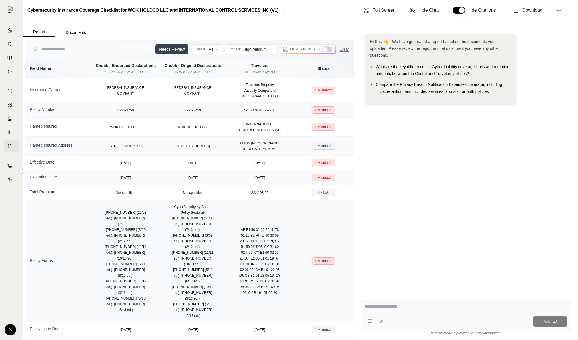
click at [177, 48] on button "Needs Review" at bounding box center [171, 49] width 33 height 10
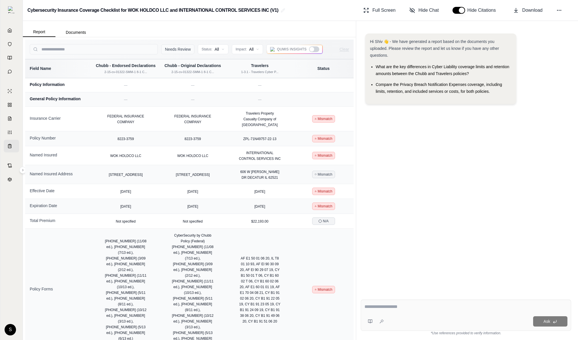
click at [177, 48] on button "Needs Review" at bounding box center [177, 49] width 33 height 10
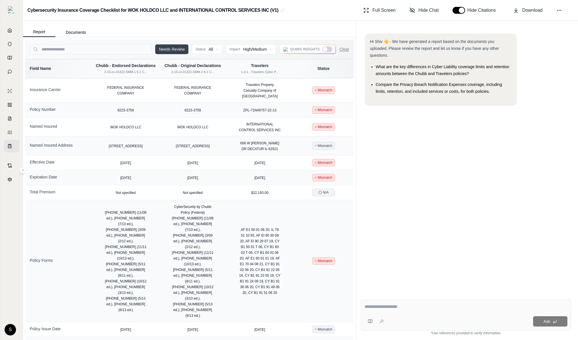
click at [177, 48] on button "Needs Review" at bounding box center [171, 49] width 33 height 10
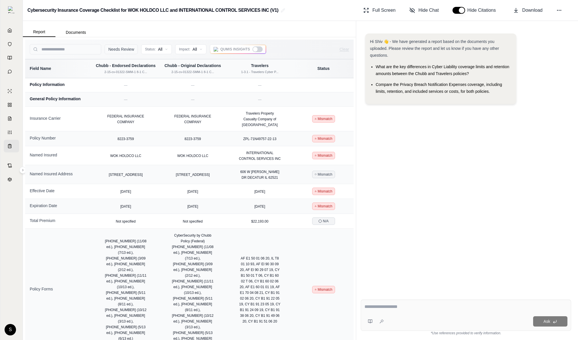
click at [129, 47] on button "Needs Review" at bounding box center [121, 49] width 33 height 10
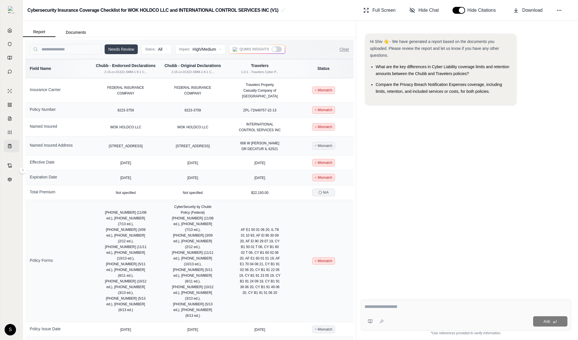
click at [129, 47] on button "Needs Review" at bounding box center [121, 49] width 33 height 10
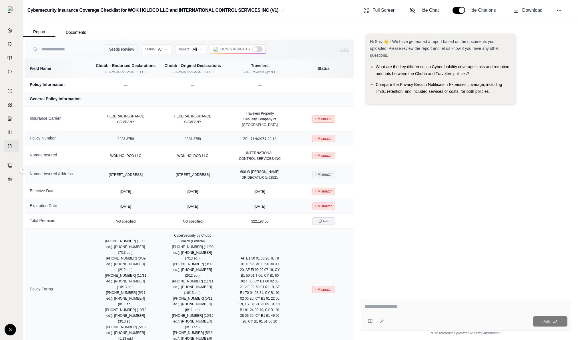
click at [129, 47] on button "Needs Review" at bounding box center [121, 49] width 33 height 10
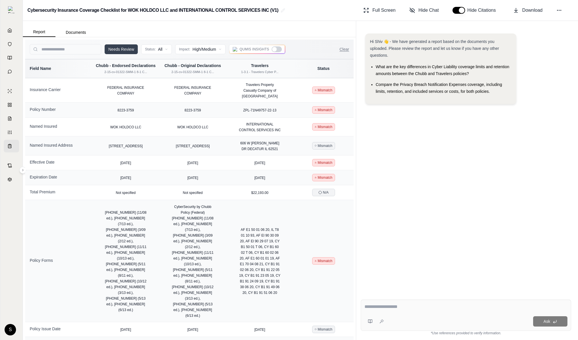
click at [129, 47] on button "Needs Review" at bounding box center [121, 49] width 33 height 10
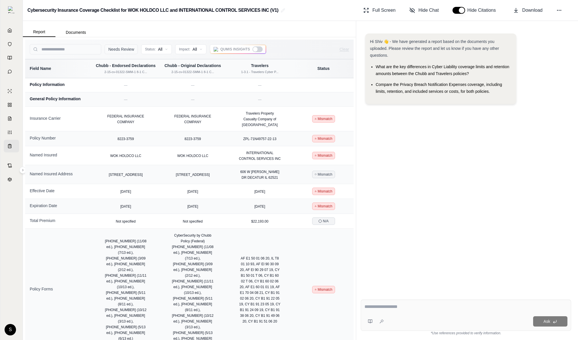
click at [129, 47] on button "Needs Review" at bounding box center [121, 49] width 33 height 10
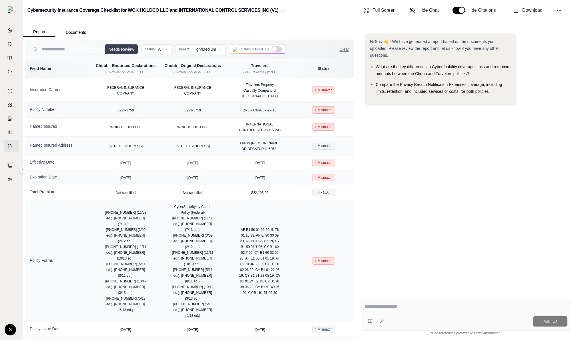
click at [129, 47] on button "Needs Review" at bounding box center [121, 49] width 33 height 10
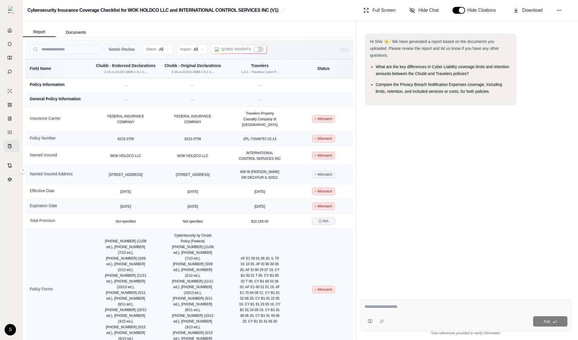
click at [129, 47] on button "Needs Review" at bounding box center [122, 49] width 34 height 10
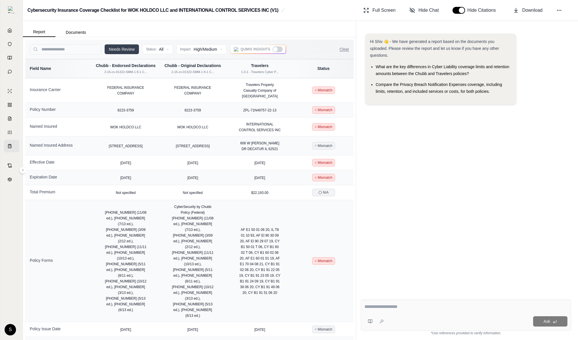
click at [129, 47] on button "Needs Review" at bounding box center [122, 49] width 34 height 10
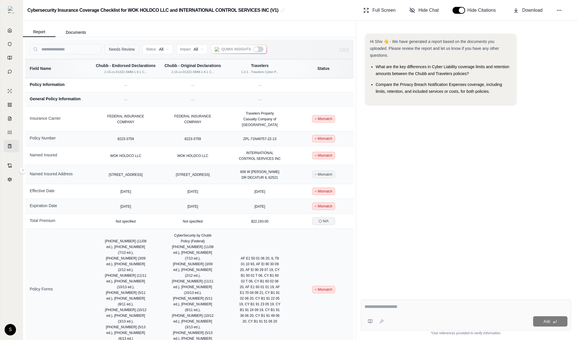
click at [129, 47] on button "Needs Review" at bounding box center [122, 49] width 34 height 10
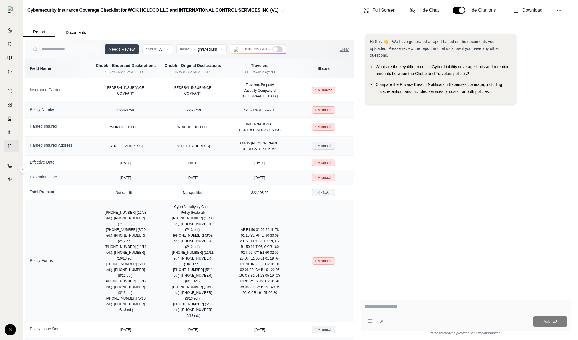
click at [129, 47] on button "Needs Review" at bounding box center [122, 49] width 34 height 10
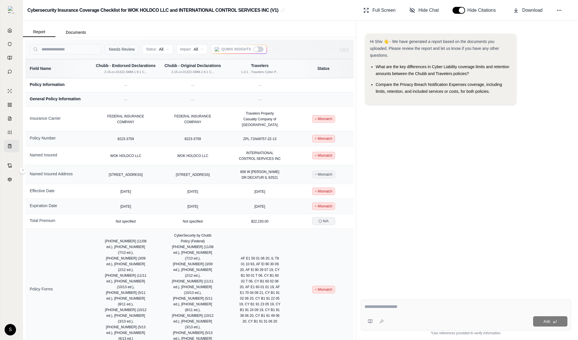
click at [129, 47] on button "Needs Review" at bounding box center [122, 49] width 34 height 10
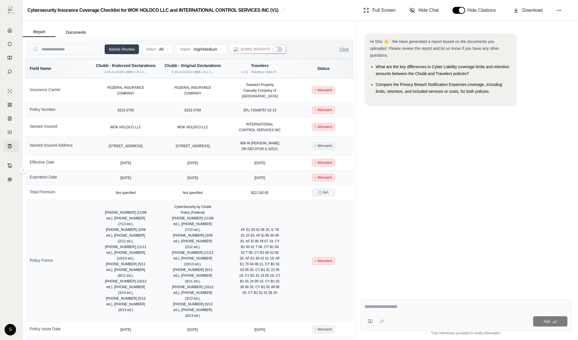
click at [129, 47] on button "Needs Review" at bounding box center [122, 49] width 34 height 10
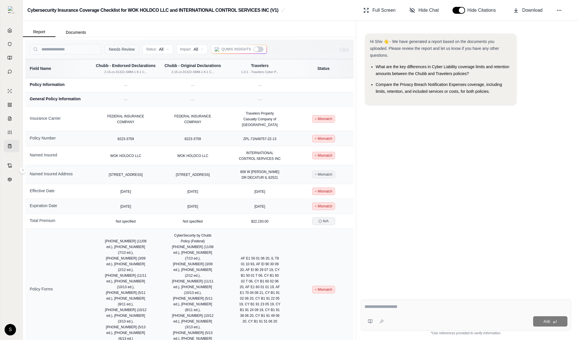
click at [129, 47] on button "Needs Review" at bounding box center [122, 49] width 34 height 10
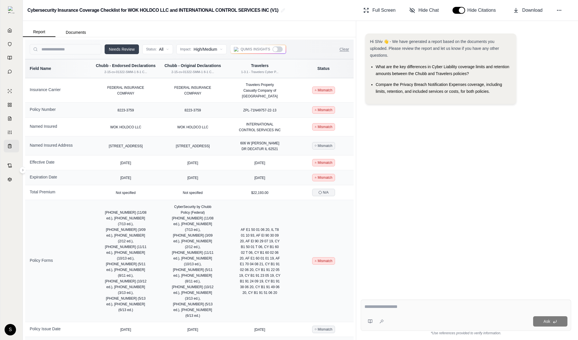
click at [129, 47] on button "Needs Review" at bounding box center [122, 49] width 34 height 10
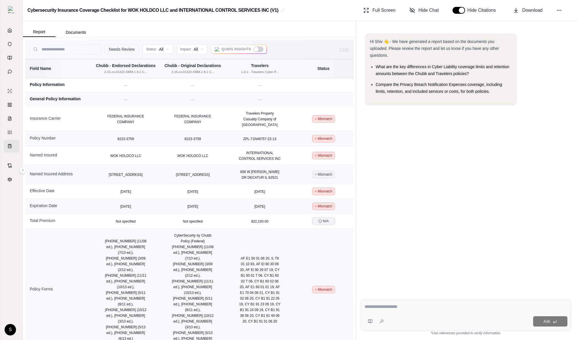
click at [129, 47] on button "Needs Review" at bounding box center [122, 49] width 34 height 10
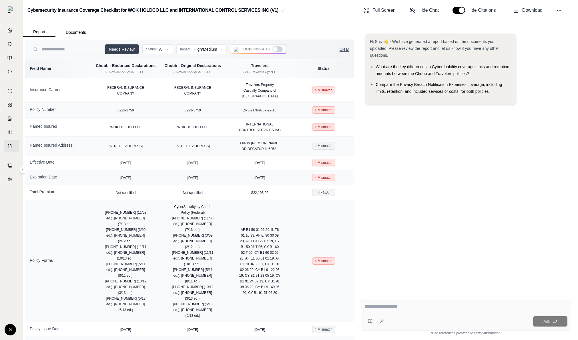
click at [346, 49] on button "Clear" at bounding box center [344, 49] width 9 height 6
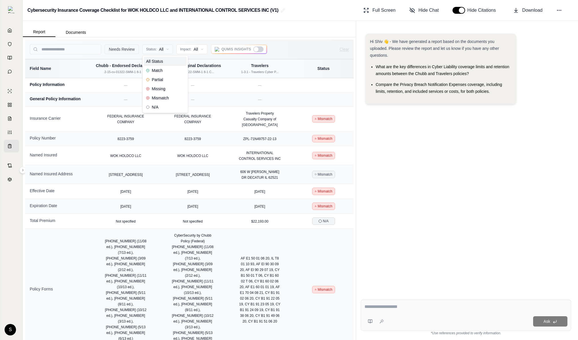
click at [166, 51] on html "Home Vault Prompts Chats Single Policy Comparisons Claims Custom Report Coverag…" at bounding box center [289, 170] width 578 height 340
click at [163, 75] on div "Partial" at bounding box center [165, 79] width 43 height 9
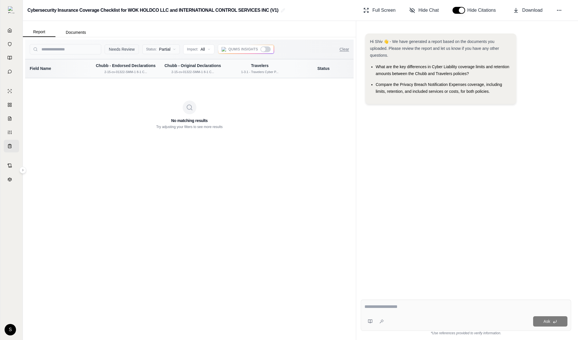
click at [168, 53] on html "Home Vault Prompts Chats Single Policy Comparisons Claims Custom Report Coverag…" at bounding box center [289, 170] width 578 height 340
click at [162, 97] on span "Mismatch" at bounding box center [157, 98] width 23 height 6
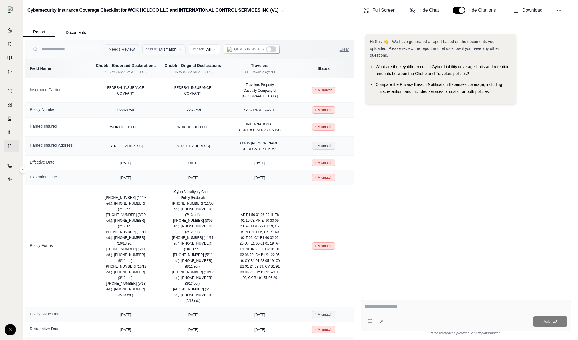
click at [170, 51] on html "Home Vault Prompts Chats Single Policy Comparisons Claims Custom Report Coverag…" at bounding box center [289, 170] width 578 height 340
click at [169, 88] on div "Missing" at bounding box center [165, 88] width 43 height 9
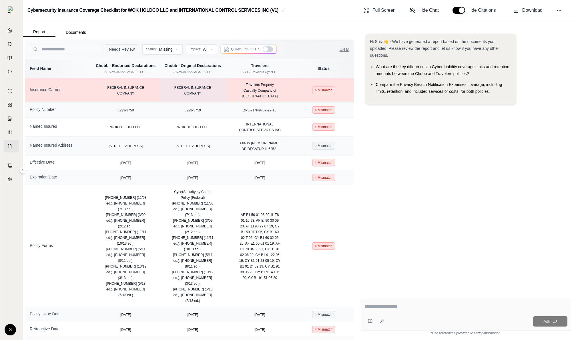
scroll to position [56, 0]
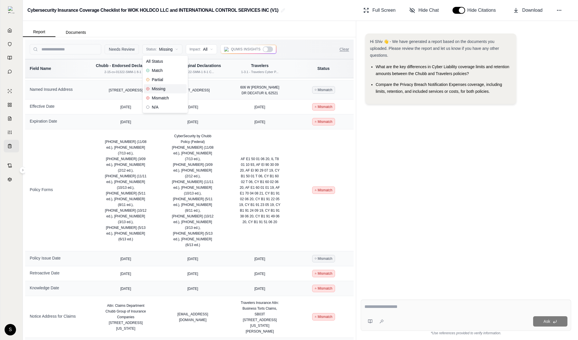
click at [163, 51] on html "Home Vault Prompts Chats Single Policy Comparisons Claims Custom Report Coverag…" at bounding box center [289, 170] width 578 height 340
click at [166, 106] on div "N/A" at bounding box center [165, 106] width 43 height 9
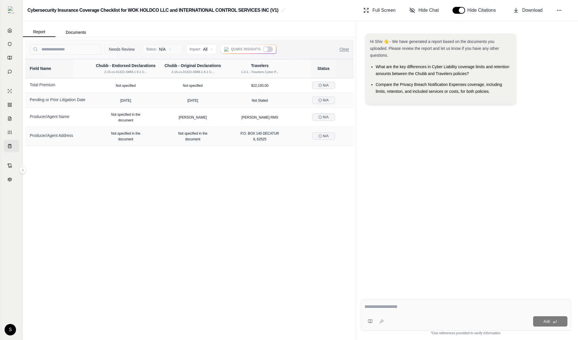
click at [166, 49] on html "Home Vault Prompts Chats Single Policy Comparisons Claims Custom Report Coverag…" at bounding box center [289, 170] width 578 height 340
click at [163, 63] on div "All Status" at bounding box center [165, 61] width 43 height 9
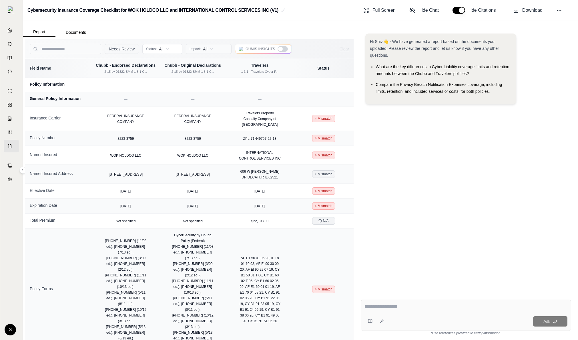
click at [211, 52] on html "Home Vault Prompts Chats Single Policy Comparisons Claims Custom Report Coverag…" at bounding box center [289, 170] width 578 height 340
click at [203, 73] on div "High Impact" at bounding box center [208, 70] width 43 height 9
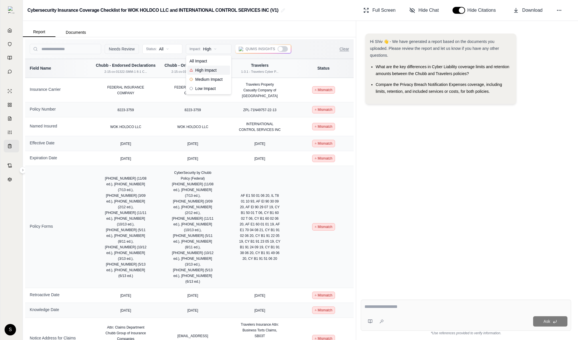
click at [215, 48] on html "Home Vault Prompts Chats Single Policy Comparisons Claims Custom Report Coverag…" at bounding box center [289, 170] width 578 height 340
click at [116, 51] on html "Home Vault Prompts Chats Single Policy Comparisons Claims Custom Report Coverag…" at bounding box center [289, 170] width 578 height 340
click at [116, 51] on button "Needs Review" at bounding box center [122, 49] width 34 height 10
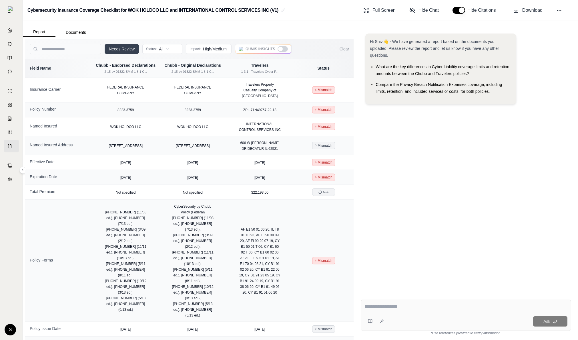
click at [116, 51] on button "Needs Review" at bounding box center [122, 49] width 34 height 10
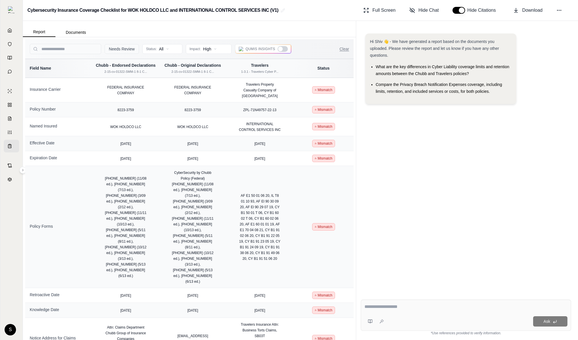
click at [116, 51] on button "Needs Review" at bounding box center [122, 49] width 34 height 10
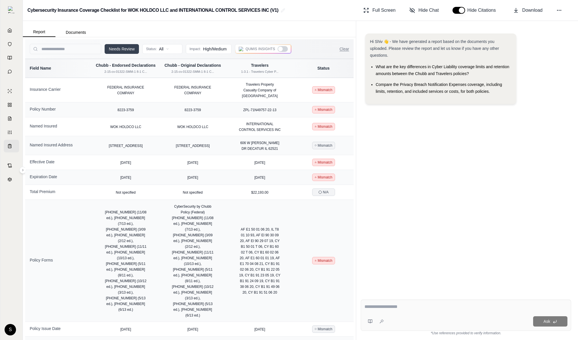
click at [116, 51] on button "Needs Review" at bounding box center [122, 49] width 34 height 10
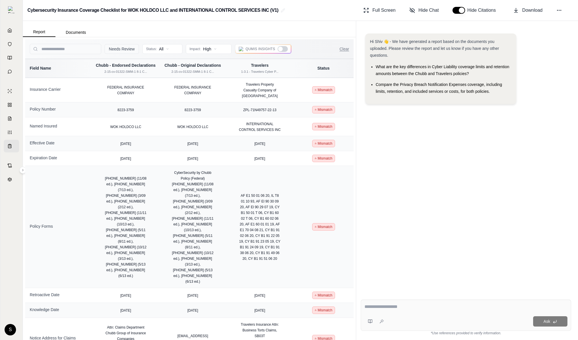
click at [116, 51] on button "Needs Review" at bounding box center [122, 49] width 34 height 10
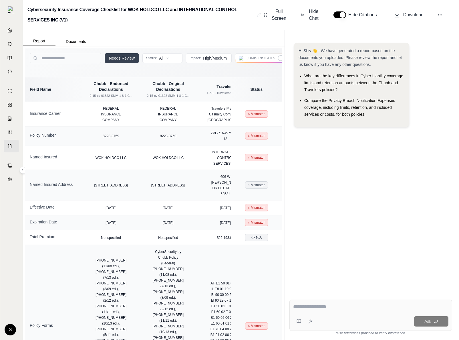
click at [123, 55] on button "Needs Review" at bounding box center [122, 58] width 34 height 10
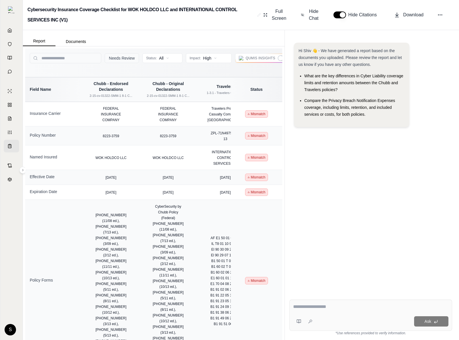
click at [123, 55] on button "Needs Review" at bounding box center [122, 58] width 34 height 10
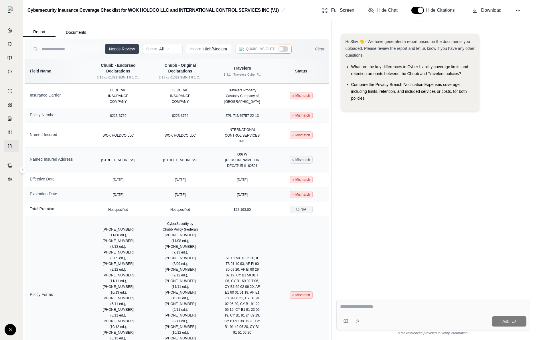
click at [281, 48] on div at bounding box center [280, 49] width 5 height 5
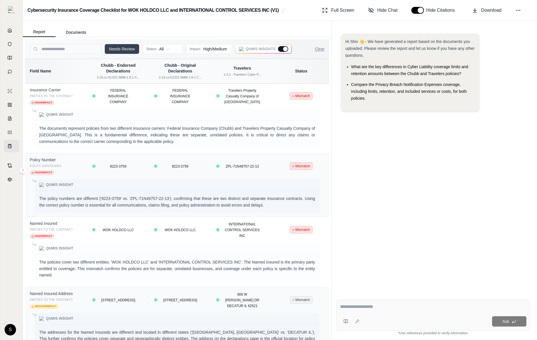
click at [281, 48] on div at bounding box center [283, 49] width 10 height 6
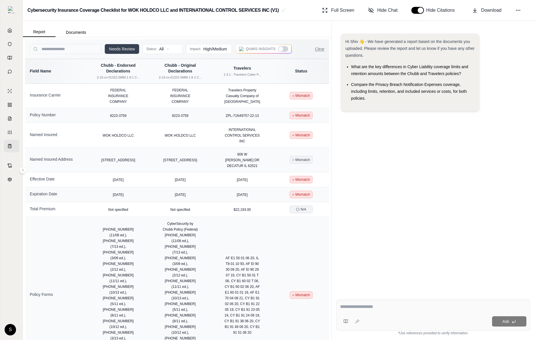
click at [282, 47] on div at bounding box center [280, 49] width 5 height 5
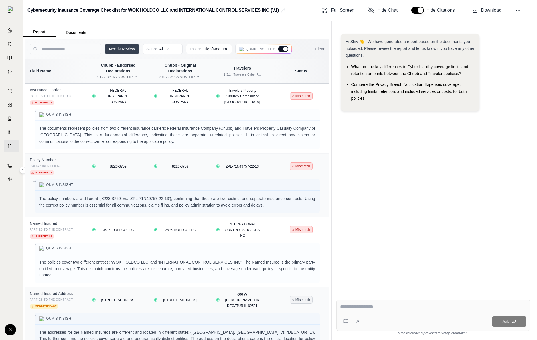
click at [282, 47] on div at bounding box center [283, 49] width 10 height 6
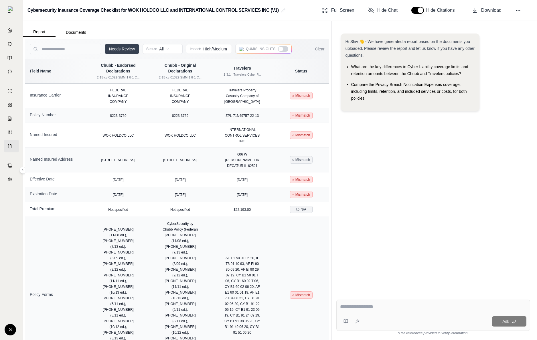
click at [282, 47] on div at bounding box center [280, 49] width 5 height 5
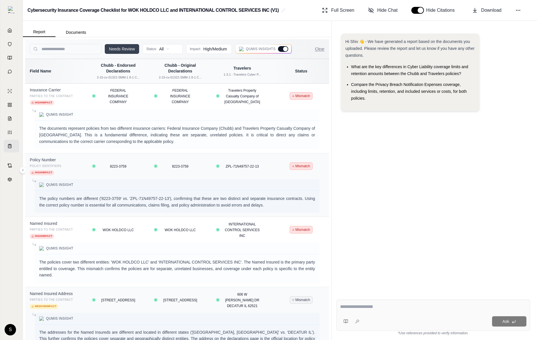
click at [282, 47] on div at bounding box center [283, 49] width 10 height 6
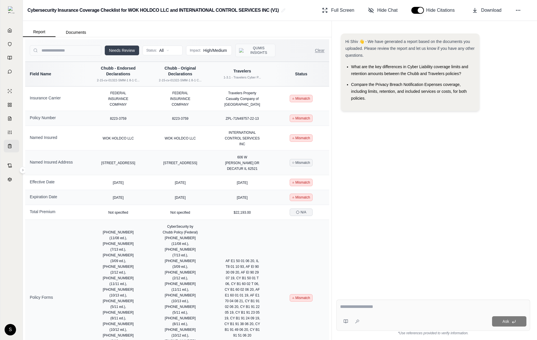
click at [256, 49] on span "Qumis Insights" at bounding box center [259, 50] width 26 height 9
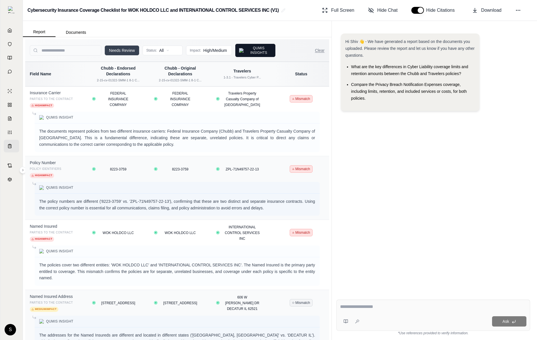
click at [256, 49] on span "Qumis Insights" at bounding box center [259, 50] width 26 height 9
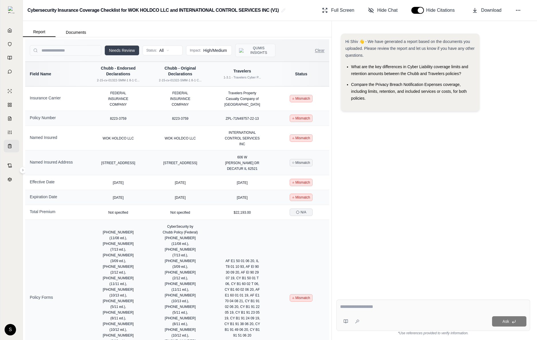
click at [256, 49] on span "Qumis Insights" at bounding box center [259, 50] width 26 height 9
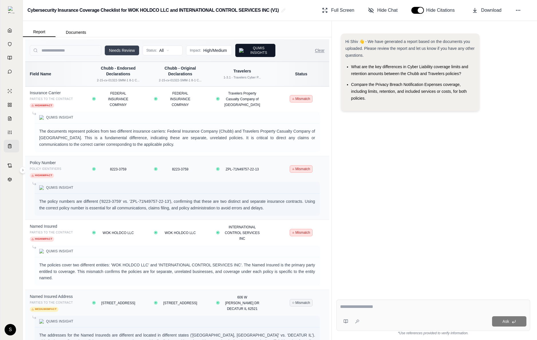
click at [256, 49] on span "Qumis Insights" at bounding box center [259, 50] width 26 height 9
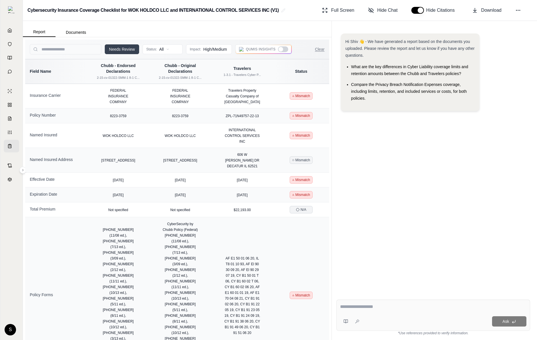
click at [280, 47] on div at bounding box center [280, 49] width 5 height 5
click at [280, 47] on div at bounding box center [283, 49] width 10 height 6
click at [280, 47] on div at bounding box center [280, 49] width 5 height 5
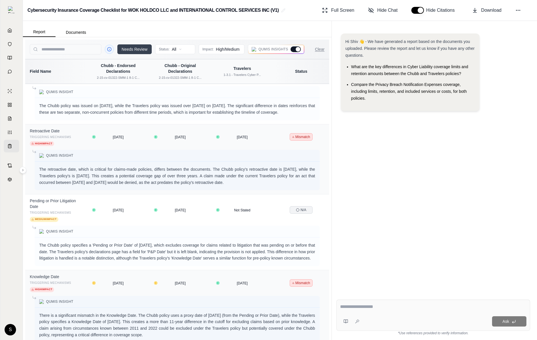
scroll to position [755, 0]
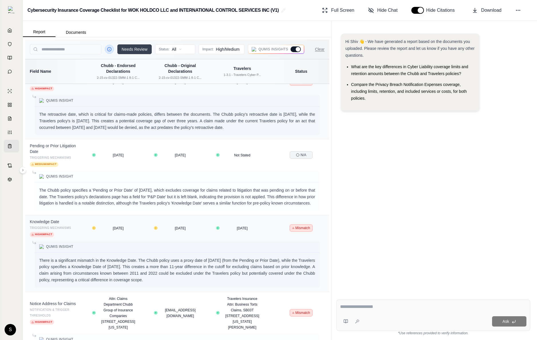
click at [107, 51] on icon at bounding box center [109, 49] width 5 height 5
click at [168, 50] on html "Home Vault Prompts Chats Single Policy Comparisons Claims Custom Report Coverag…" at bounding box center [268, 170] width 537 height 340
click at [110, 41] on html "Home Vault Prompts Chats Single Policy Comparisons Claims Custom Report Coverag…" at bounding box center [268, 170] width 537 height 340
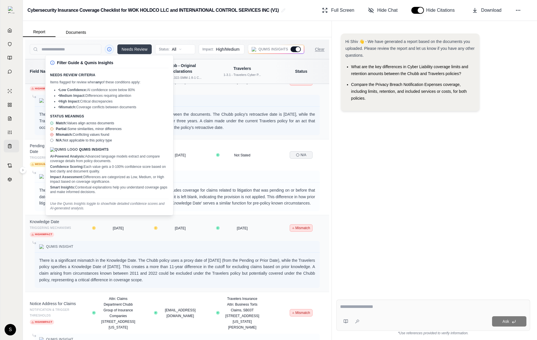
drag, startPoint x: 138, startPoint y: 90, endPoint x: 92, endPoint y: 90, distance: 46.3
click at [92, 90] on li "• Low Confidence: AI confidence score below 80%" at bounding box center [113, 90] width 110 height 5
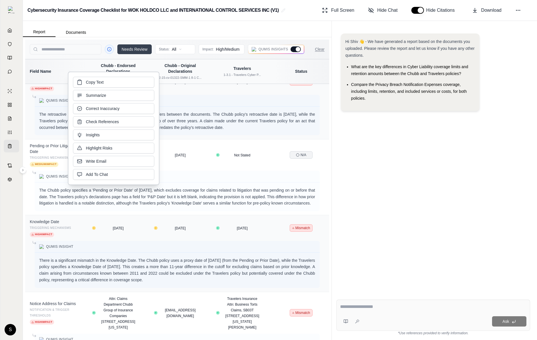
click at [114, 29] on div "Report Documents" at bounding box center [177, 29] width 308 height 16
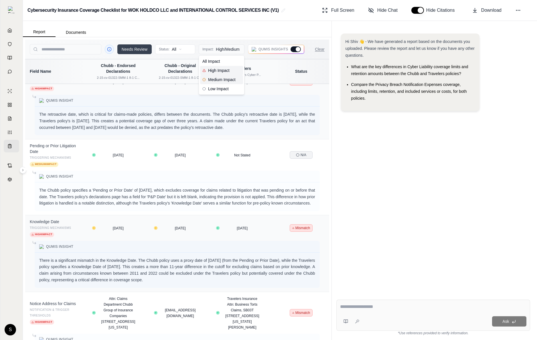
click at [223, 50] on html "Home Vault Prompts Chats Single Policy Comparisons Claims Custom Report Coverag…" at bounding box center [268, 170] width 537 height 340
click at [183, 51] on html "Home Vault Prompts Chats Single Policy Comparisons Claims Custom Report Coverag…" at bounding box center [268, 170] width 537 height 340
click at [122, 48] on html "Home Vault Prompts Chats Single Policy Comparisons Claims Custom Report Coverag…" at bounding box center [268, 170] width 537 height 340
click at [122, 48] on button "Needs Review" at bounding box center [134, 49] width 34 height 10
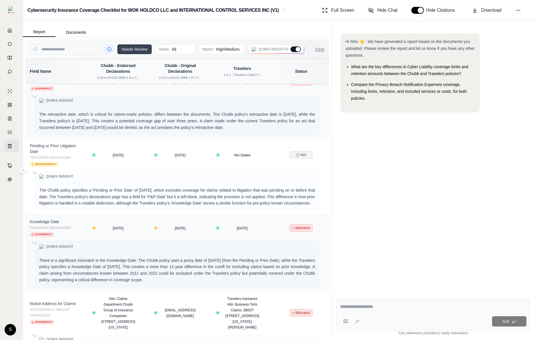
scroll to position [459, 0]
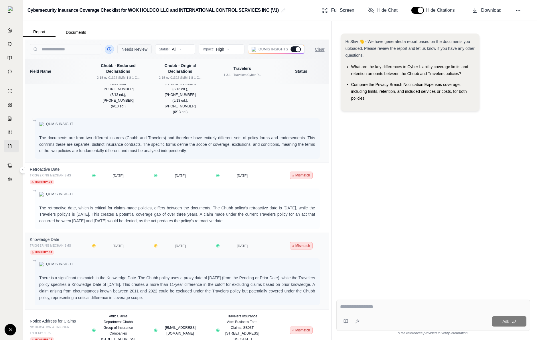
click at [106, 49] on button at bounding box center [109, 49] width 9 height 9
click at [111, 50] on circle at bounding box center [109, 49] width 4 height 4
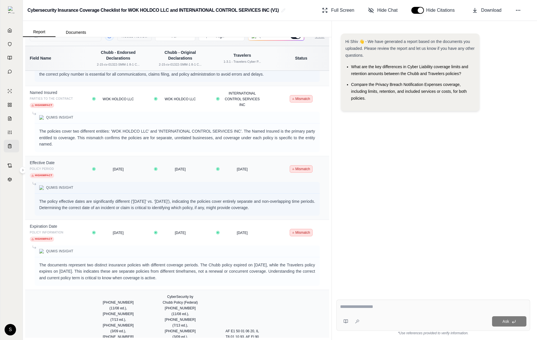
scroll to position [0, 0]
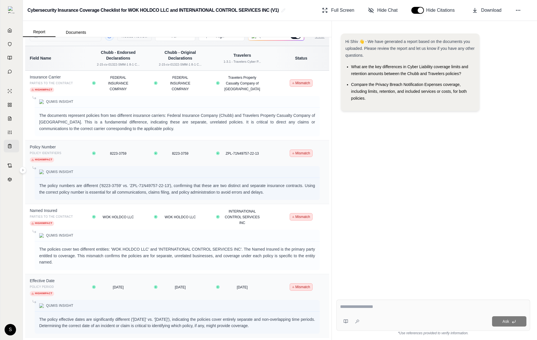
click at [408, 202] on div "Hi Shiv 👋 - We have generated a report based on the documents you uploaded. Ple…" at bounding box center [433, 159] width 194 height 261
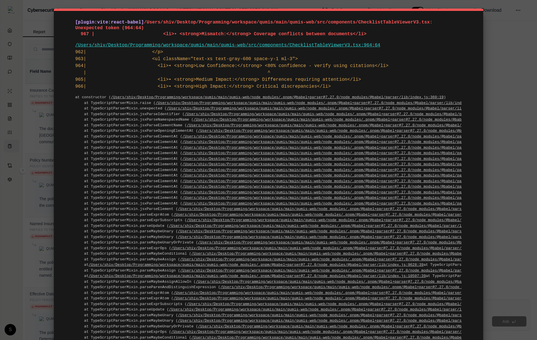
drag, startPoint x: 56, startPoint y: 21, endPoint x: 187, endPoint y: 77, distance: 142.8
click at [187, 77] on div "[plugin:vite:react-babel] /Users/shiv/Desktop/Programming/workspace/qumis/main/…" at bounding box center [268, 200] width 429 height 383
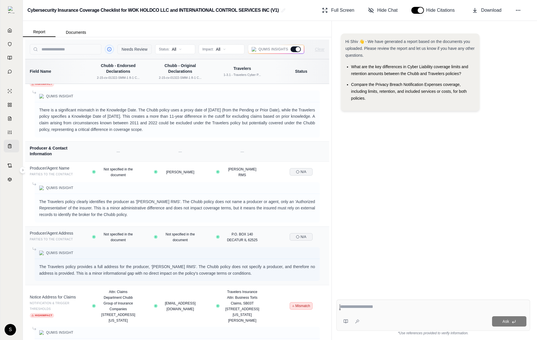
scroll to position [988, 0]
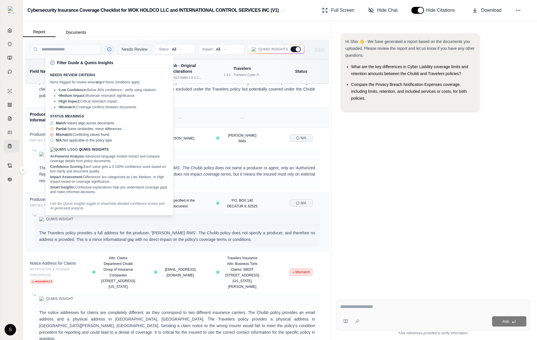
drag, startPoint x: 140, startPoint y: 108, endPoint x: 47, endPoint y: 86, distance: 96.0
click at [47, 86] on div "Filter Guide & Qumis Insights Needs Review Criteria Items flagged for review wh…" at bounding box center [109, 135] width 128 height 160
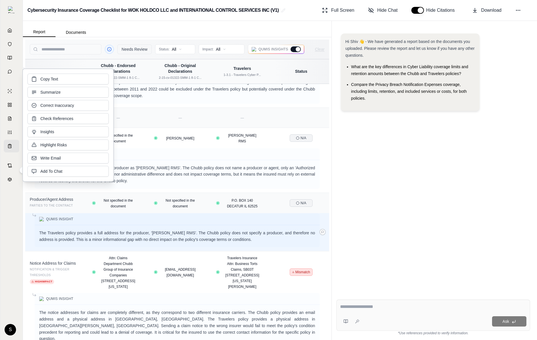
copy ul "• Low Confidence: Below 80% confidence - verify using citations • Medium Impact…"
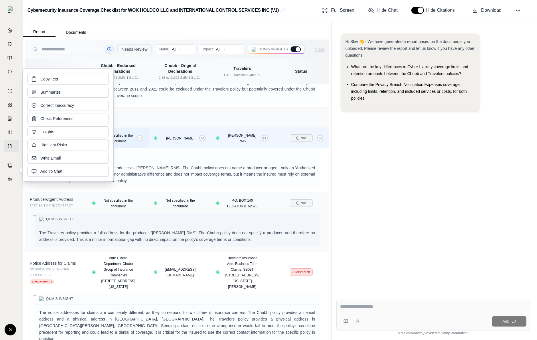
click at [146, 128] on td "Not specified in the document" at bounding box center [118, 138] width 62 height 20
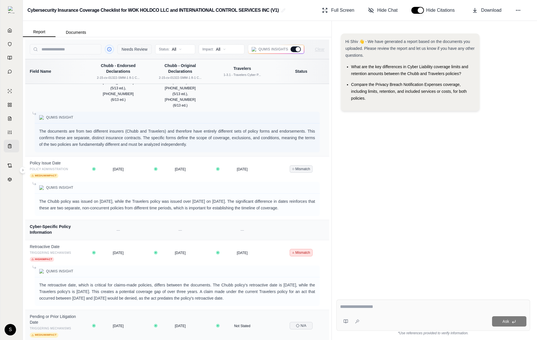
scroll to position [681, 0]
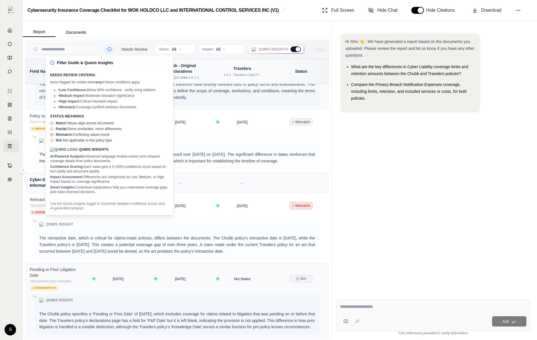
drag, startPoint x: 143, startPoint y: 108, endPoint x: 49, endPoint y: 83, distance: 97.1
click at [49, 83] on div "Filter Guide & Qumis Insights Needs Review Criteria Items flagged for review wh…" at bounding box center [109, 135] width 128 height 160
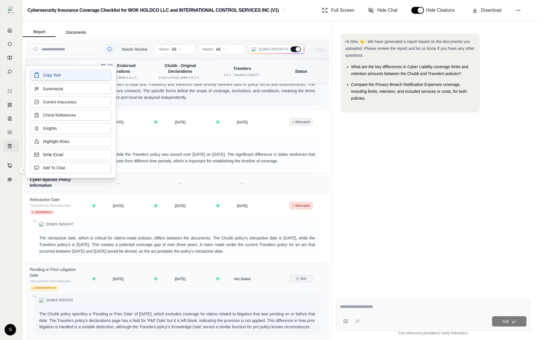
click at [50, 77] on span "Copy Text" at bounding box center [52, 75] width 18 height 6
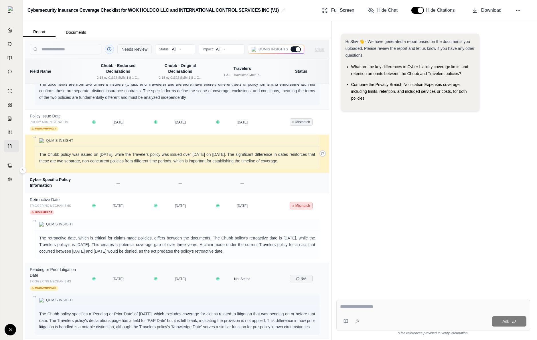
scroll to position [555, 0]
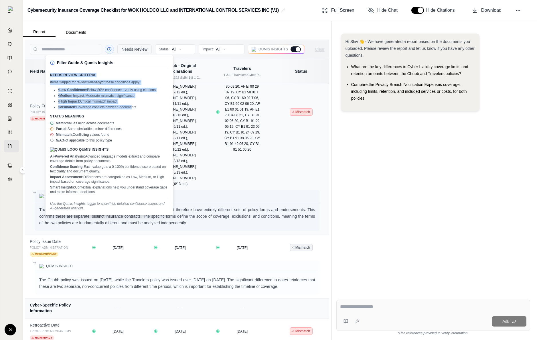
drag, startPoint x: 50, startPoint y: 74, endPoint x: 131, endPoint y: 108, distance: 87.8
click at [131, 108] on div "Needs Review Criteria Items flagged for review when any of these conditions app…" at bounding box center [109, 91] width 118 height 37
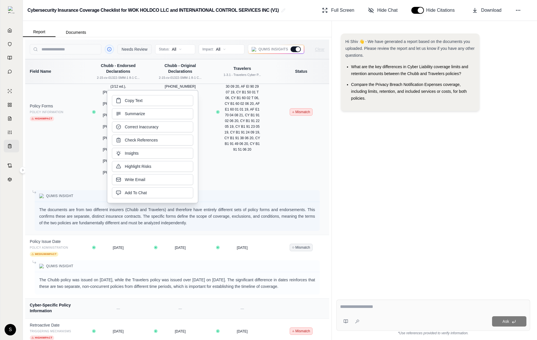
click at [97, 81] on th "Chubb - Endorsed Declarations 2-15-cv-01322-SMM-1 8-1 C..." at bounding box center [118, 71] width 62 height 24
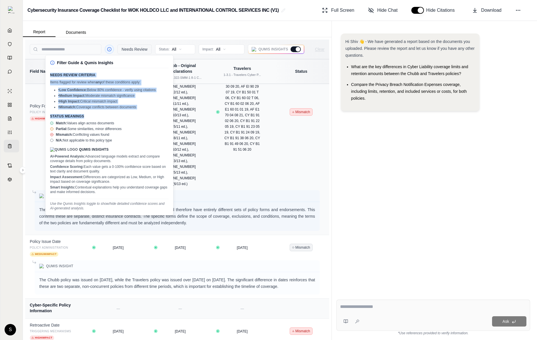
drag, startPoint x: 148, startPoint y: 114, endPoint x: 48, endPoint y: 73, distance: 107.7
click at [48, 73] on div "Filter Guide & Qumis Insights Needs Review Criteria Items flagged for review wh…" at bounding box center [109, 135] width 128 height 160
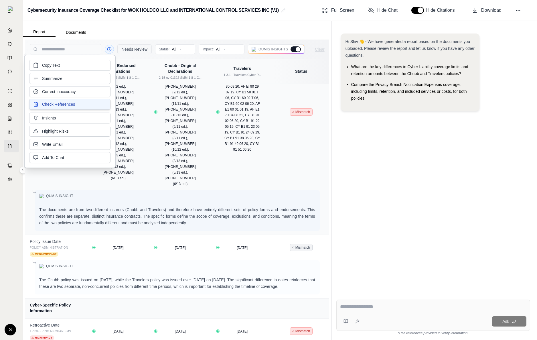
click at [49, 103] on span "Check References" at bounding box center [58, 104] width 33 height 6
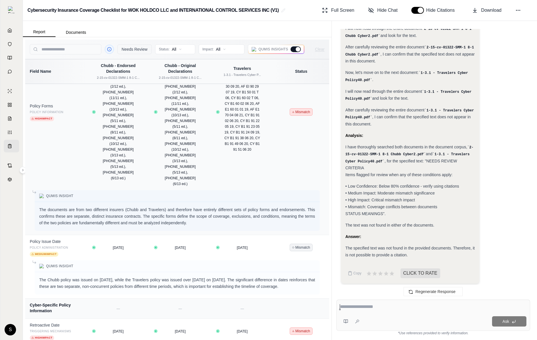
scroll to position [0, 0]
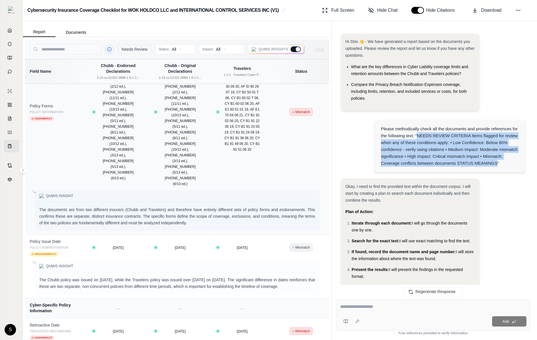
drag, startPoint x: 416, startPoint y: 134, endPoint x: 497, endPoint y: 161, distance: 85.1
click at [497, 161] on div "Please methodically check all the documents and provide references for the foll…" at bounding box center [450, 145] width 138 height 41
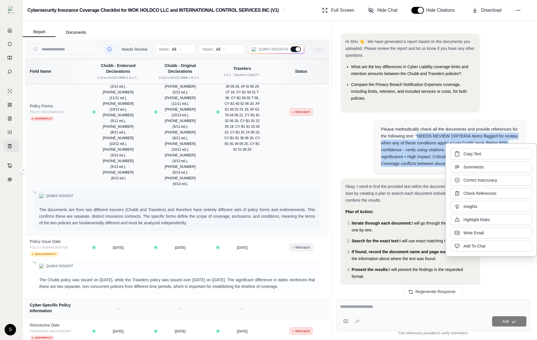
copy div "NEEDS REVIEW CRITERIA Items flagged for review when any of these conditions app…"
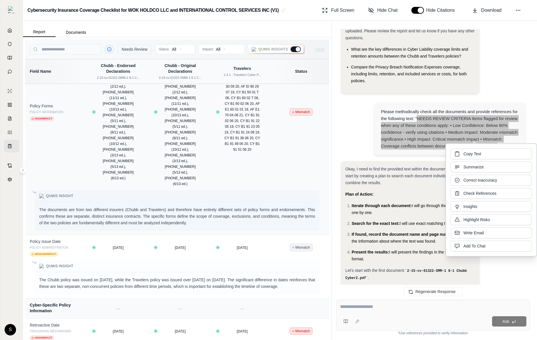
scroll to position [23, 0]
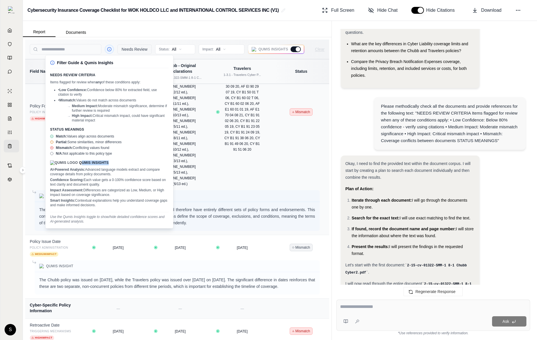
drag, startPoint x: 84, startPoint y: 161, endPoint x: 56, endPoint y: 162, distance: 27.8
click at [56, 162] on h4 "Qumis Insights" at bounding box center [109, 162] width 118 height 5
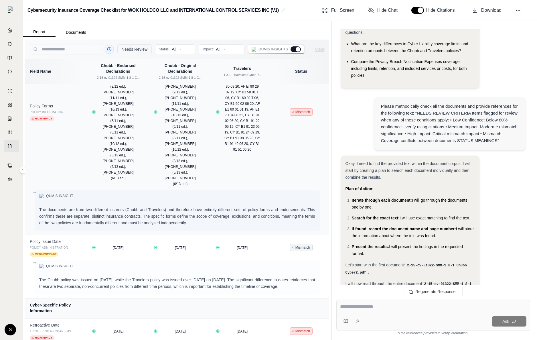
click at [332, 166] on div "Hi Shiv 👋 - We have generated a report based on the documents you uploaded. Ple…" at bounding box center [433, 159] width 203 height 270
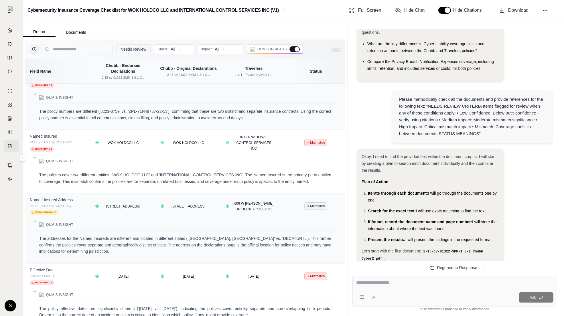
scroll to position [0, 0]
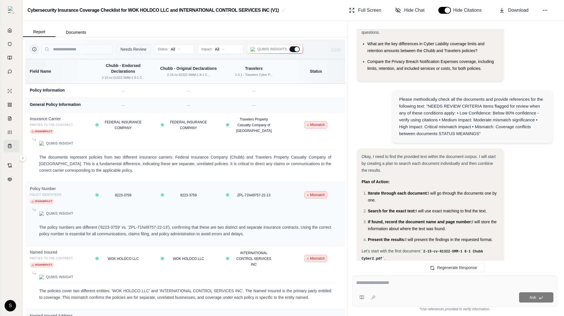
click at [297, 49] on div at bounding box center [296, 49] width 5 height 5
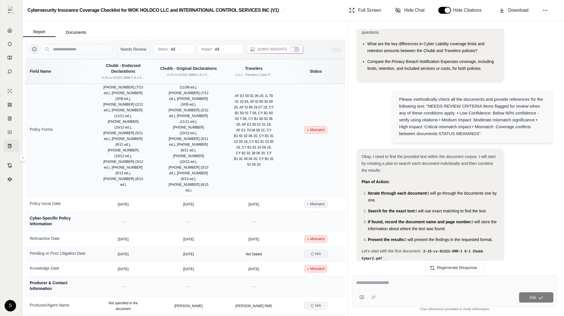
scroll to position [233, 0]
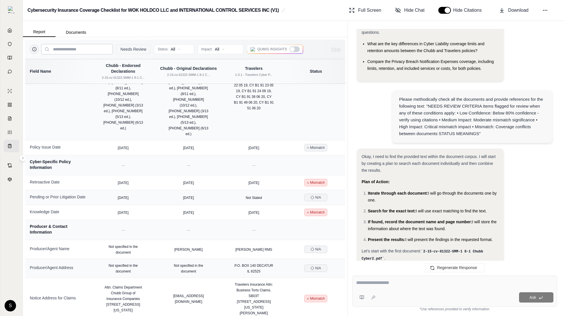
click at [80, 51] on input "search" at bounding box center [77, 49] width 72 height 10
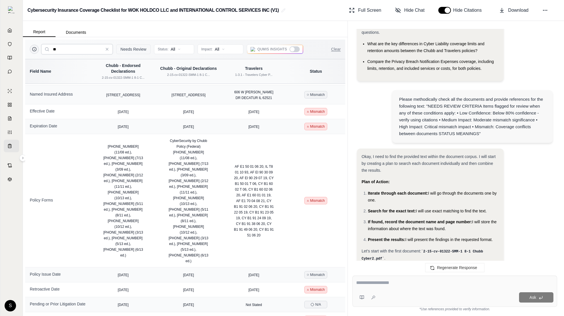
scroll to position [0, 0]
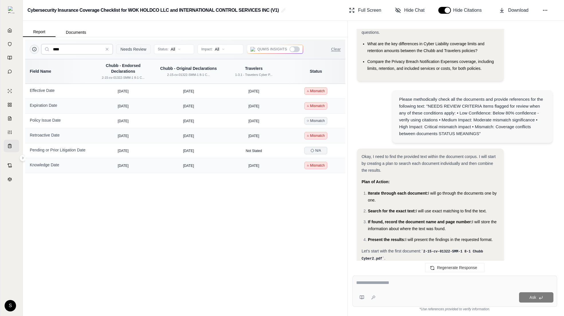
type input "****"
click at [295, 51] on div at bounding box center [294, 49] width 10 height 6
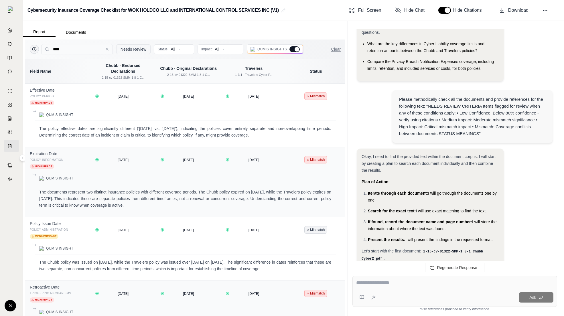
click at [294, 49] on div at bounding box center [296, 49] width 5 height 5
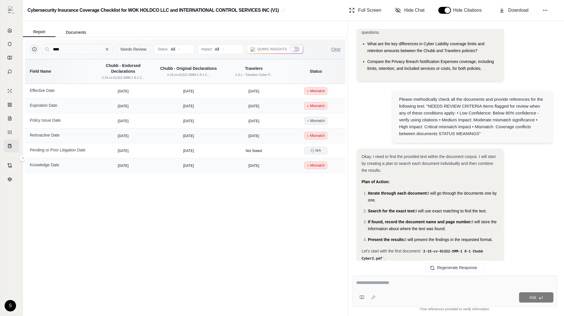
click at [106, 49] on icon at bounding box center [107, 49] width 5 height 5
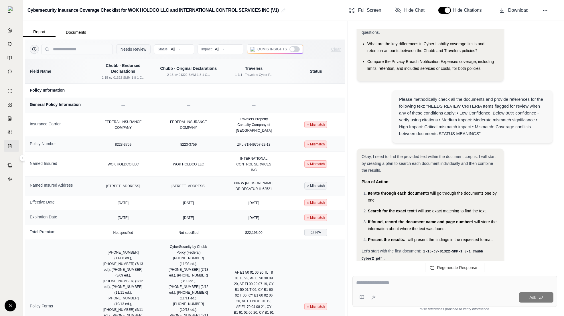
click at [297, 47] on div at bounding box center [294, 49] width 10 height 6
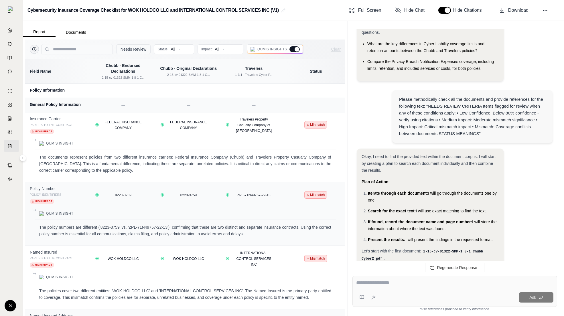
click at [130, 49] on button "Needs Review" at bounding box center [133, 49] width 34 height 10
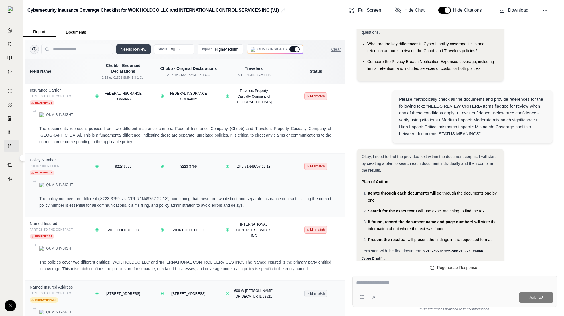
click at [131, 49] on button "Needs Review" at bounding box center [133, 49] width 34 height 10
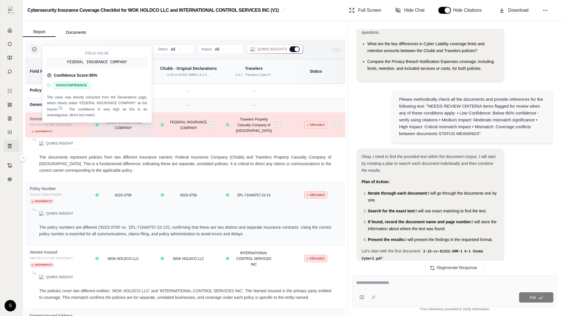
click at [62, 108] on icon at bounding box center [60, 107] width 3 height 3
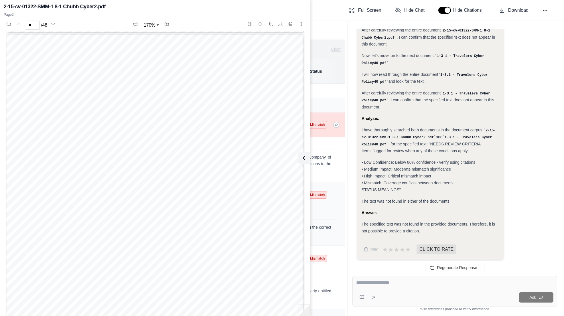
scroll to position [385, 0]
type input "*"
click at [304, 161] on icon at bounding box center [302, 157] width 7 height 7
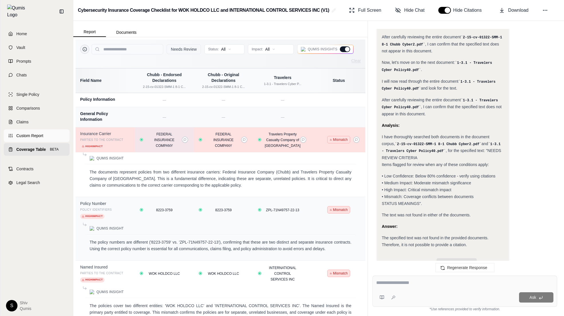
scroll to position [315, 0]
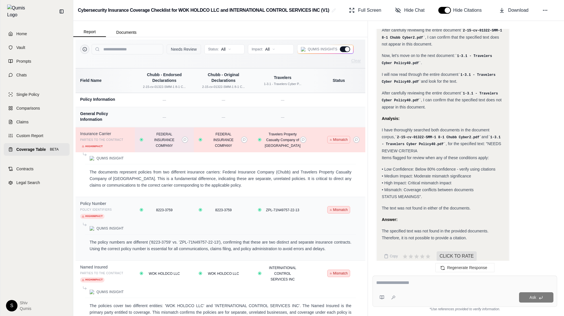
click at [17, 146] on span "Coverage Table" at bounding box center [30, 149] width 29 height 6
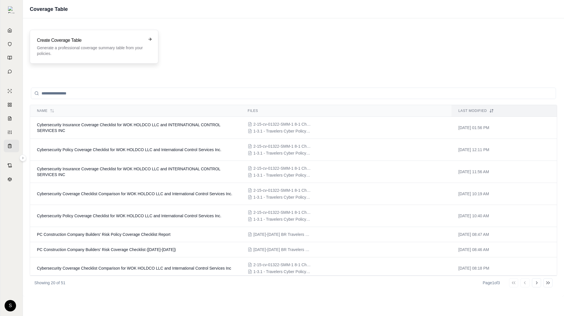
click at [108, 41] on h3 "Create Coverage Table" at bounding box center [90, 40] width 106 height 7
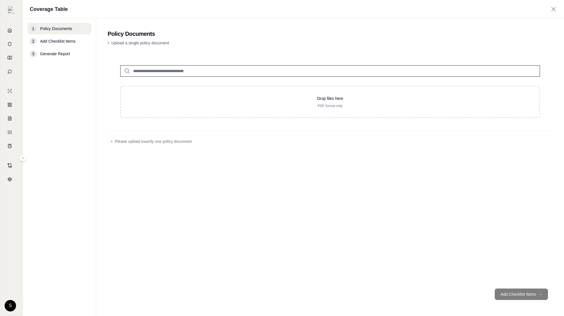
click at [185, 70] on input "search" at bounding box center [329, 70] width 419 height 11
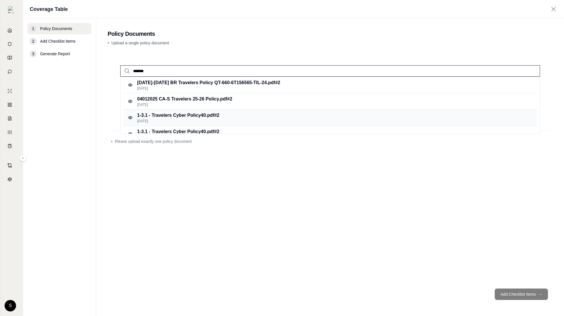
type input "*******"
click at [215, 120] on p "[DATE]" at bounding box center [178, 121] width 82 height 5
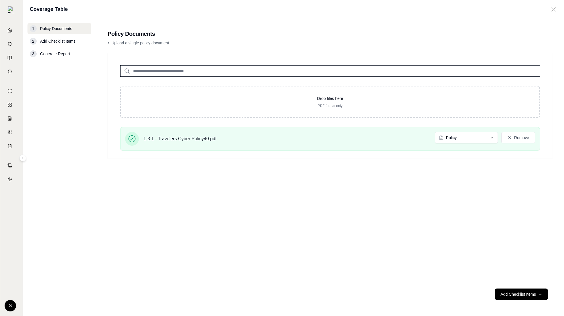
click at [151, 74] on input "search" at bounding box center [329, 70] width 419 height 11
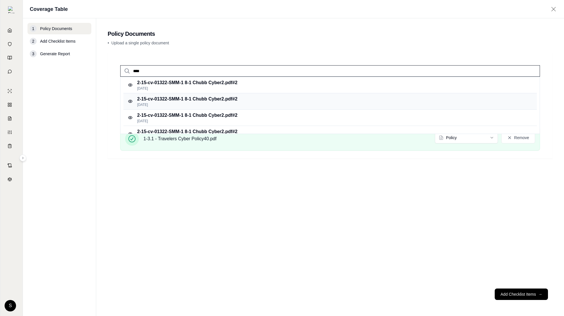
type input "****"
click at [176, 94] on div "2-15-cv-01322-SMM-1 8-1 Chubb Cyber2.pdf #2 [DATE]" at bounding box center [329, 101] width 413 height 16
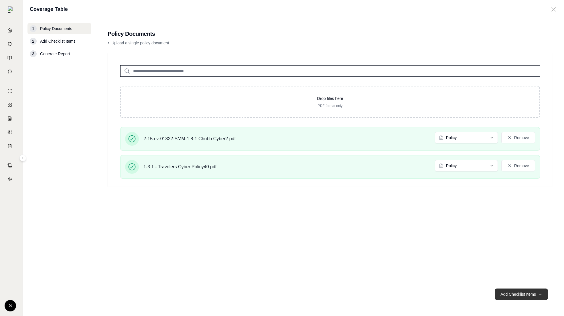
click at [528, 297] on button "Add Checklist Items →" at bounding box center [520, 293] width 53 height 11
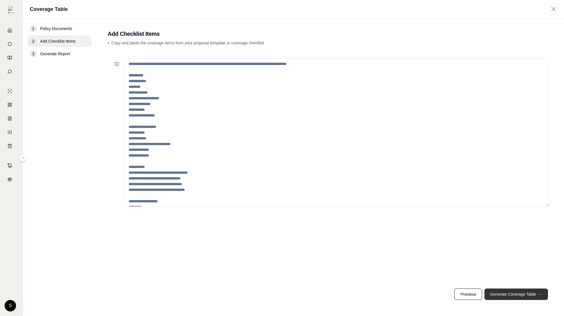
click at [525, 292] on button "Generate Coverage Table →" at bounding box center [516, 293] width 64 height 11
